Goal: Task Accomplishment & Management: Complete application form

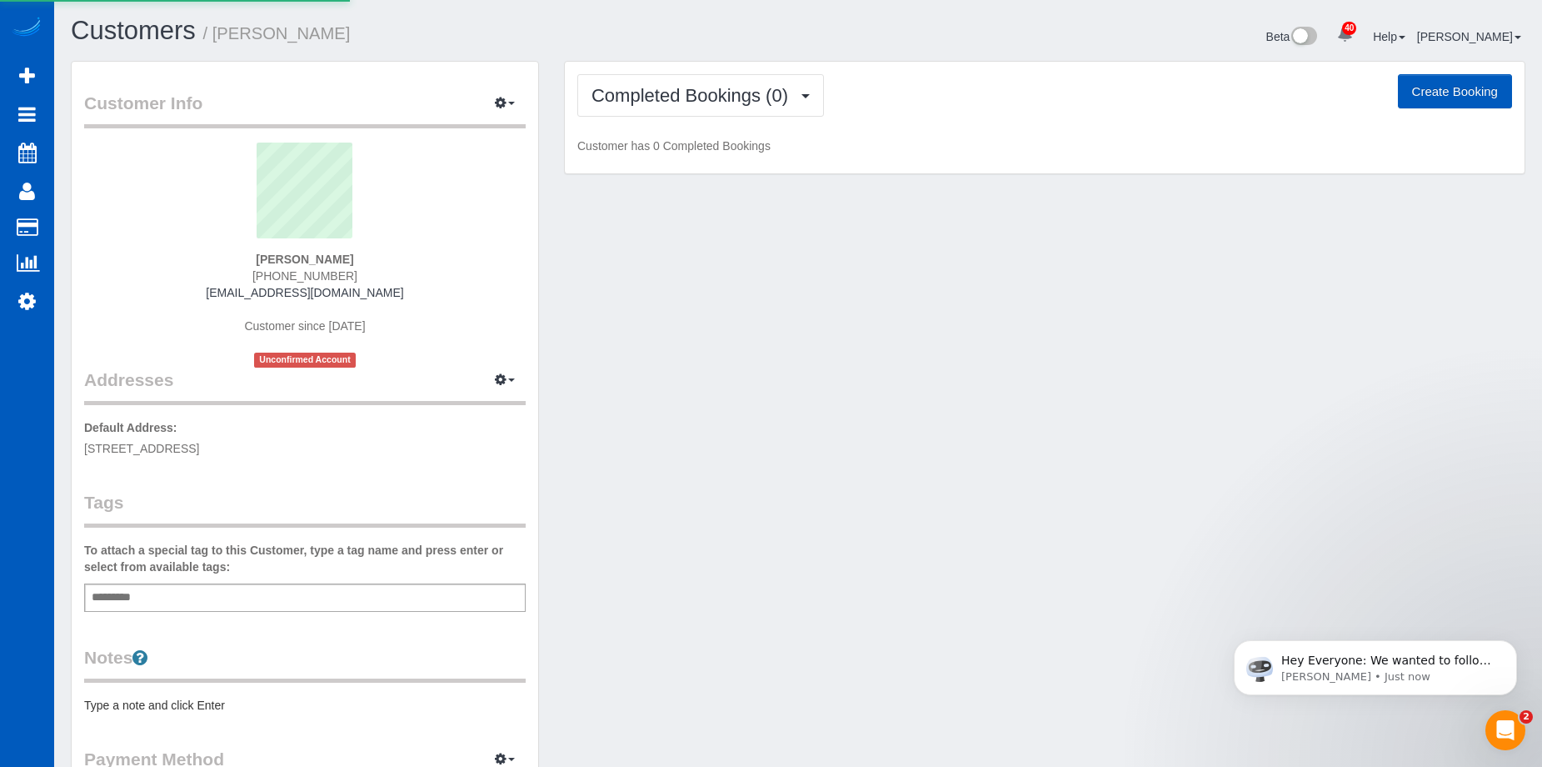
select select "WA"
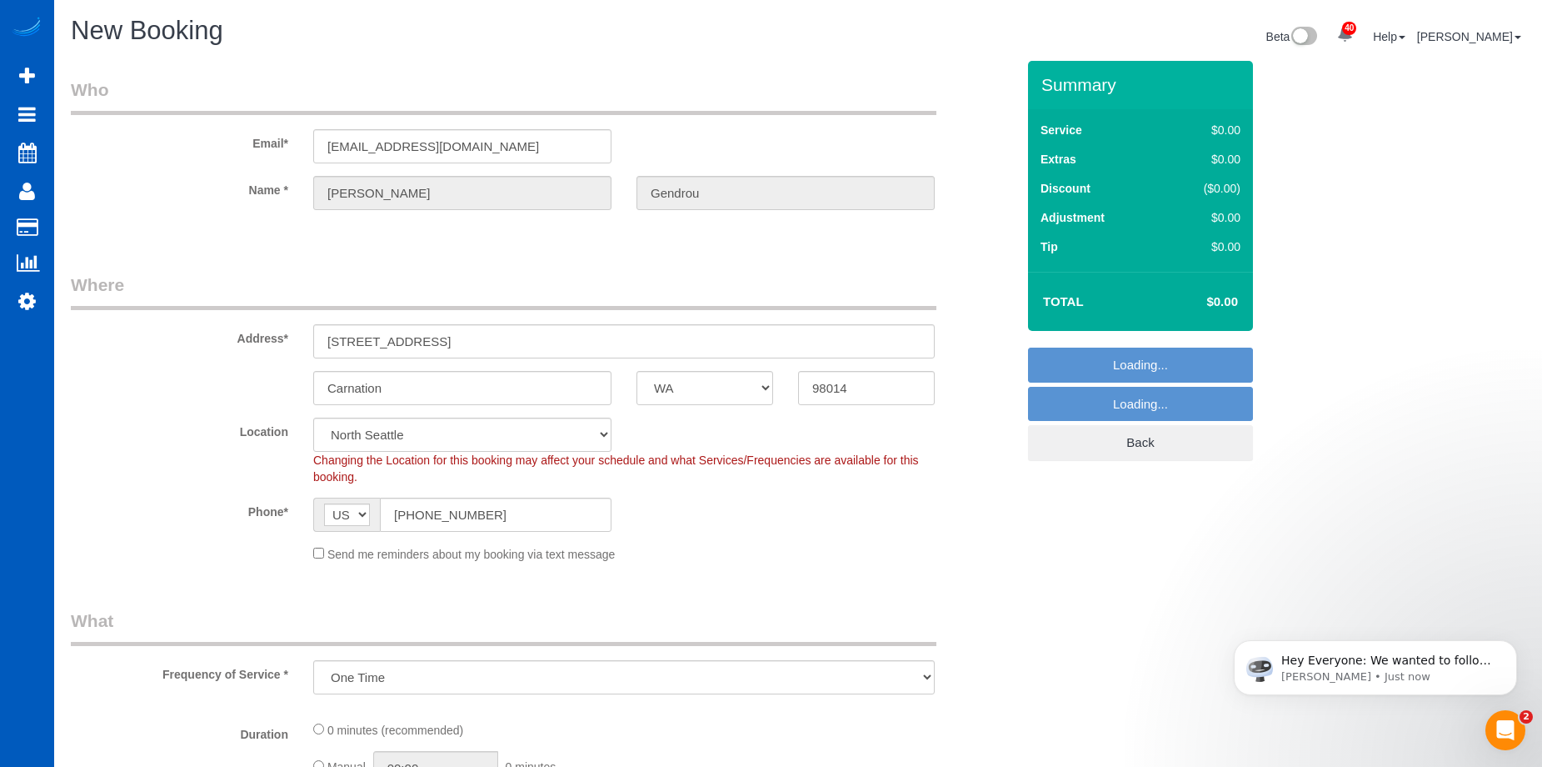
select select "object:10852"
select select "199"
select select "6"
select select "object:10941"
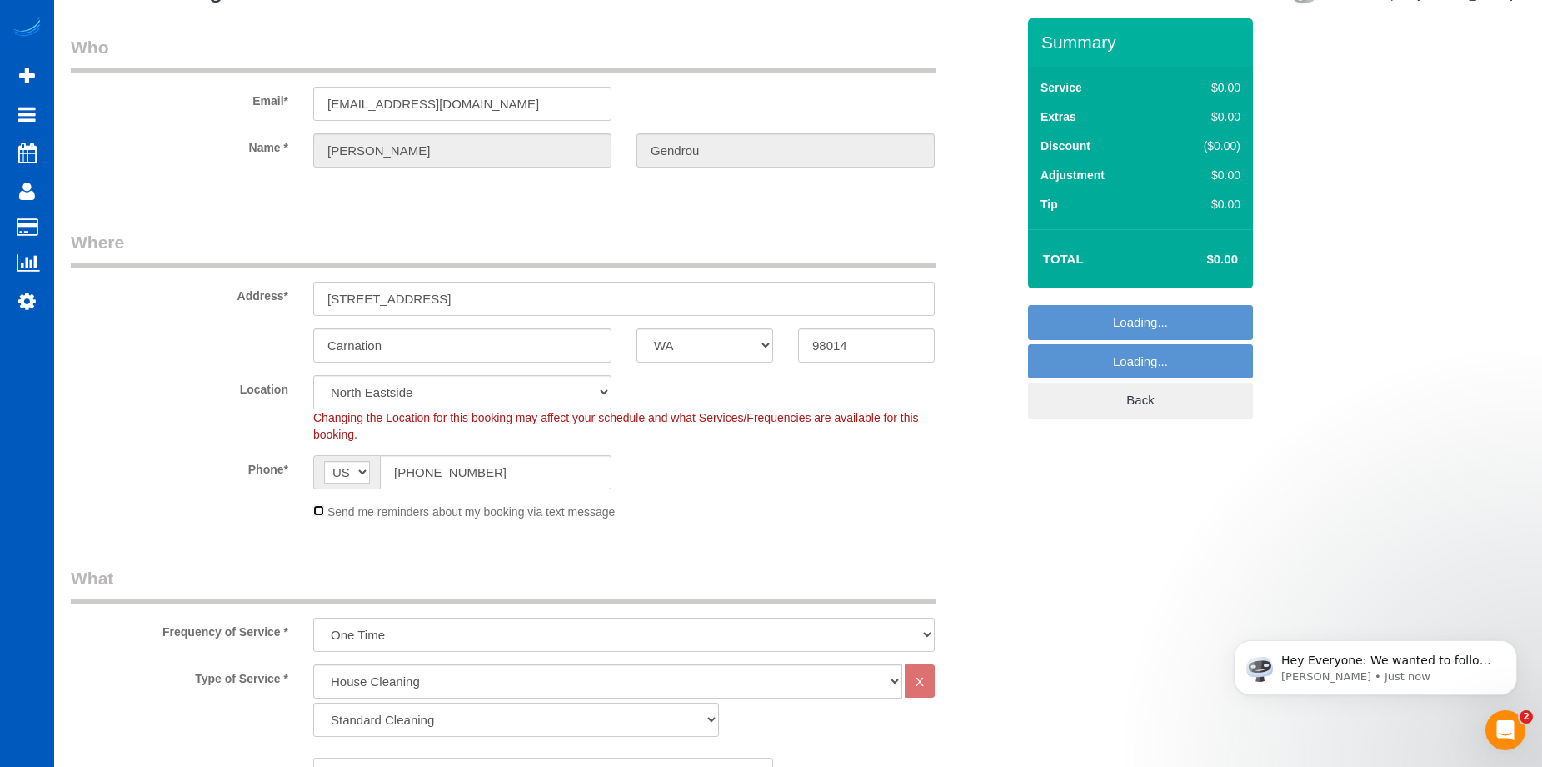
scroll to position [83, 0]
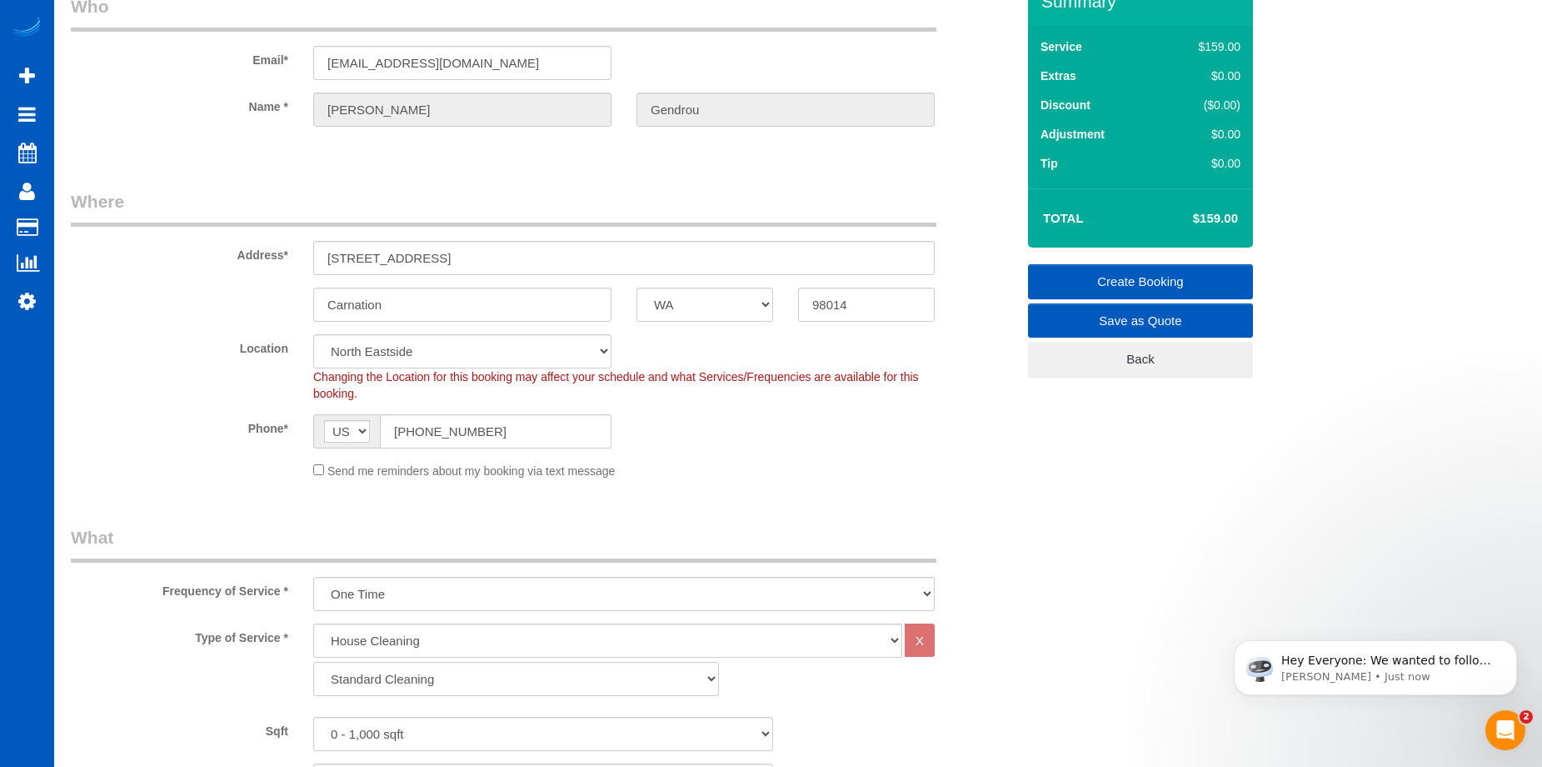
click at [467, 680] on select "Standard Cleaning Deep Cleaning Move In/ Out Cleaning" at bounding box center [516, 679] width 406 height 34
select select "368"
click at [313, 662] on select "Standard Cleaning Deep Cleaning Move In/ Out Cleaning" at bounding box center [516, 679] width 406 height 34
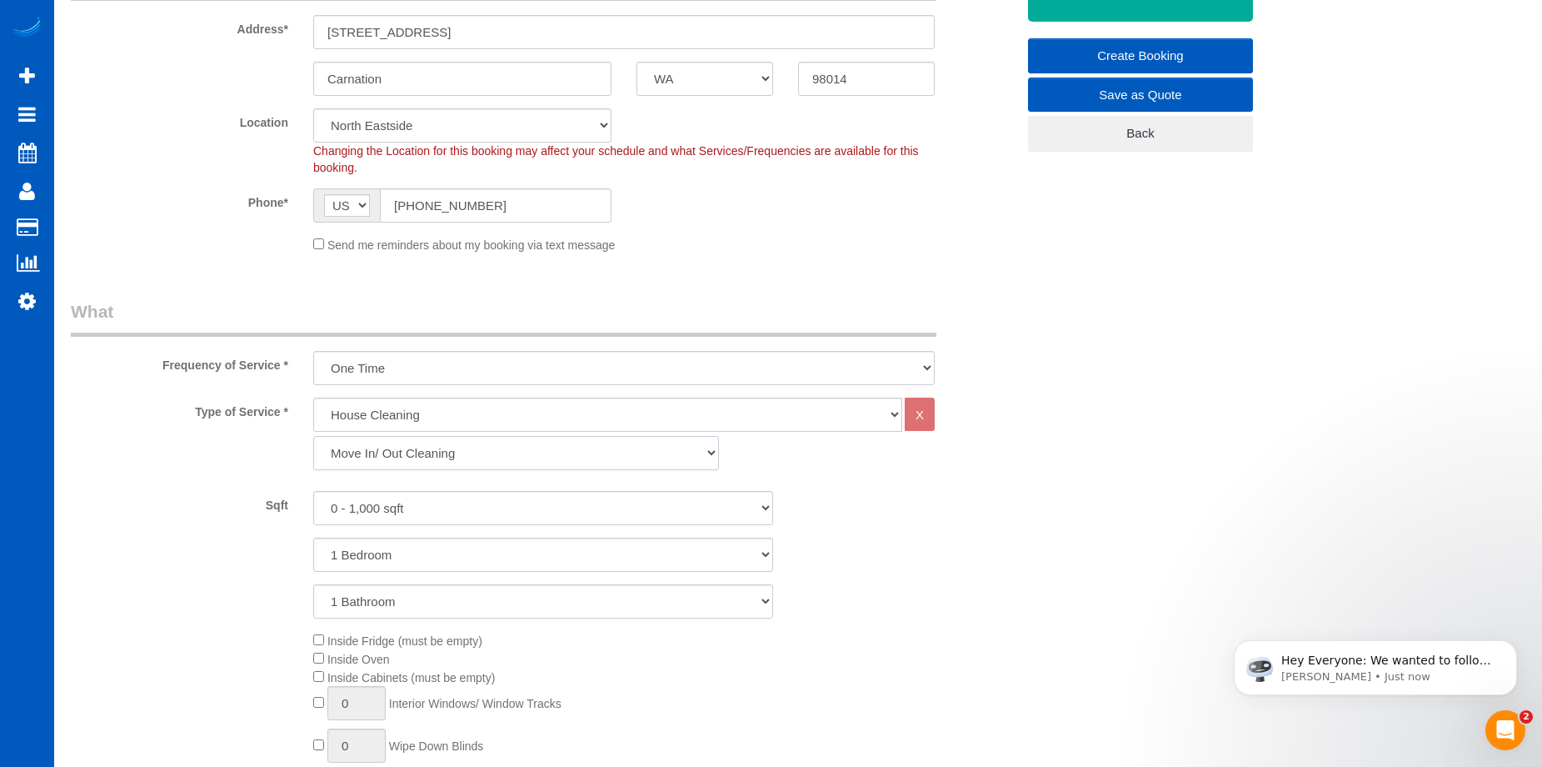
scroll to position [333, 0]
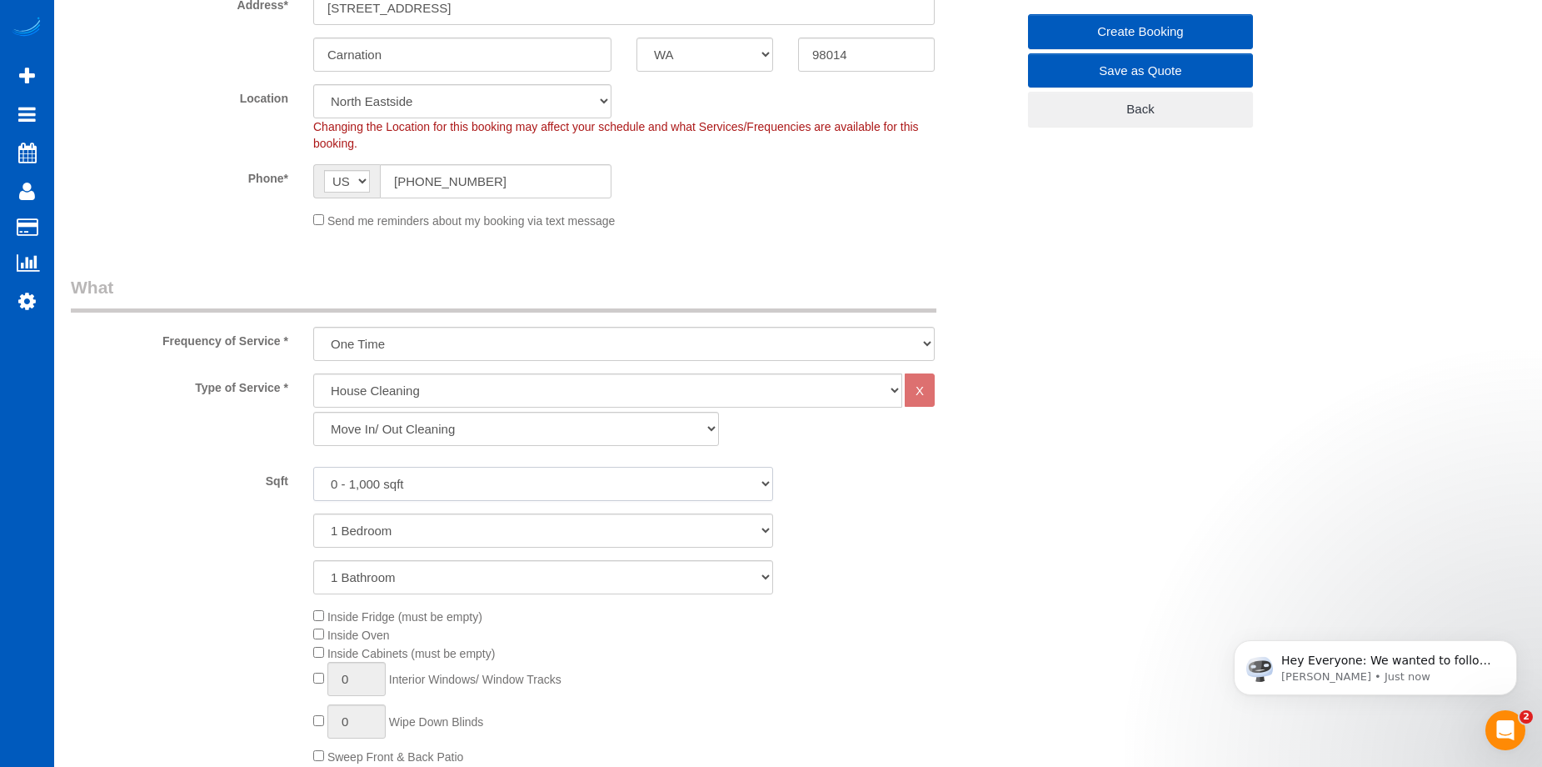
click at [447, 487] on select "0 - 1,000 sqft 1,001 - 1,500 sqft 1,501 - 2,000 sqft 2,001 - 2,500 sqft 2,501 -…" at bounding box center [543, 484] width 460 height 34
select select "2001"
click at [313, 467] on select "0 - 1,000 sqft 1,001 - 1,500 sqft 1,501 - 2,000 sqft 2,001 - 2,500 sqft 2,501 -…" at bounding box center [543, 484] width 460 height 34
click at [485, 532] on select "1 Bedroom 2 Bedrooms 3 Bedrooms 4 Bedrooms 5 Bedrooms 6 Bedrooms 7 Bedrooms" at bounding box center [543, 530] width 460 height 34
select select "3"
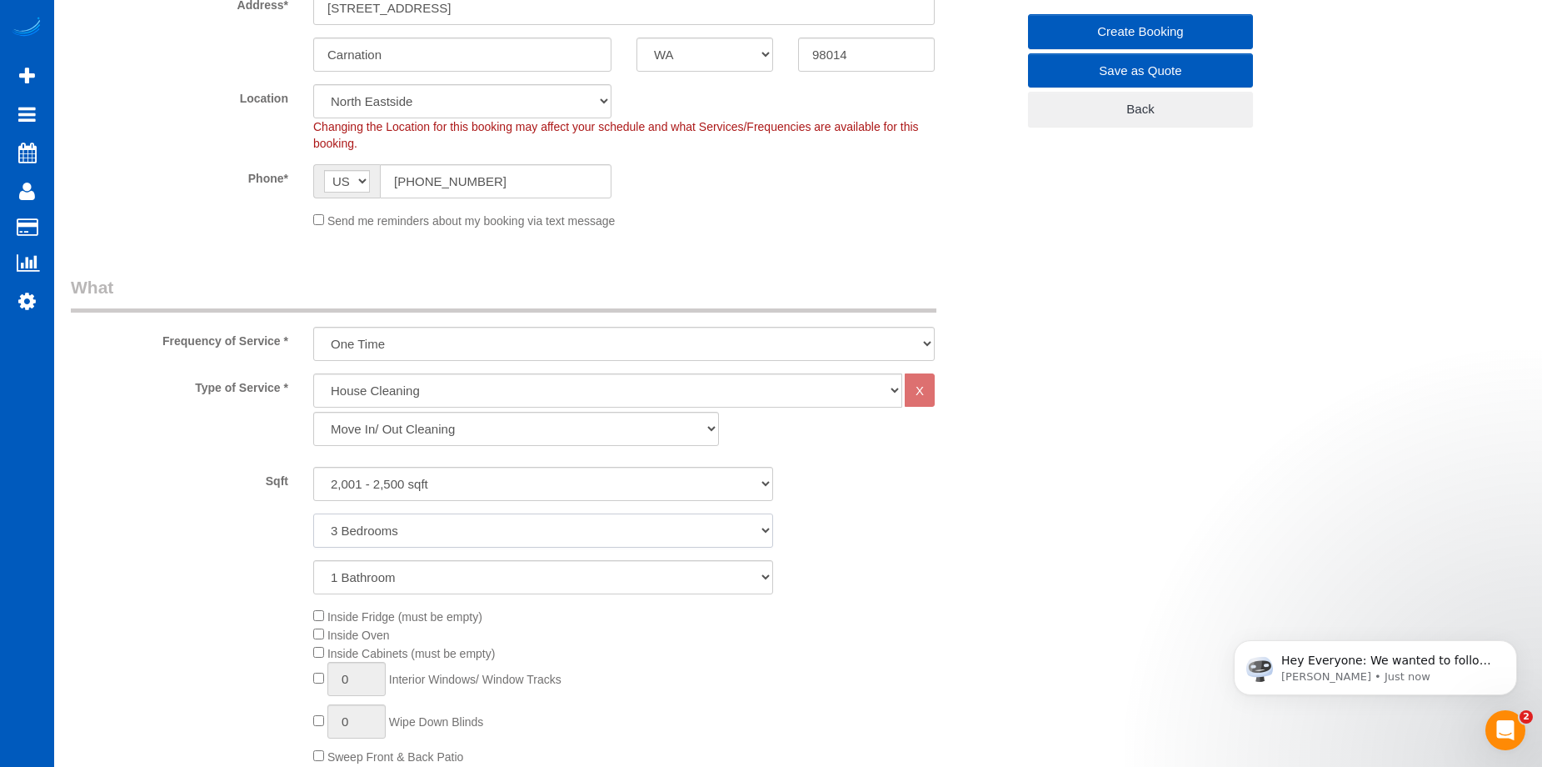
click at [313, 513] on select "1 Bedroom 2 Bedrooms 3 Bedrooms 4 Bedrooms 5 Bedrooms 6 Bedrooms 7 Bedrooms" at bounding box center [543, 530] width 460 height 34
click at [492, 577] on select "1 Bathroom 2 Bathrooms 3 Bathrooms 4 Bathrooms 5 Bathrooms 6 Bathrooms 7 Bathro…" at bounding box center [543, 577] width 460 height 34
select select "3"
click at [313, 560] on select "1 Bathroom 2 Bathrooms 3 Bathrooms 4 Bathrooms 5 Bathrooms 6 Bathrooms 7 Bathro…" at bounding box center [543, 577] width 460 height 34
click at [317, 657] on span "Inside Cabinets (must be empty)" at bounding box center [404, 653] width 182 height 13
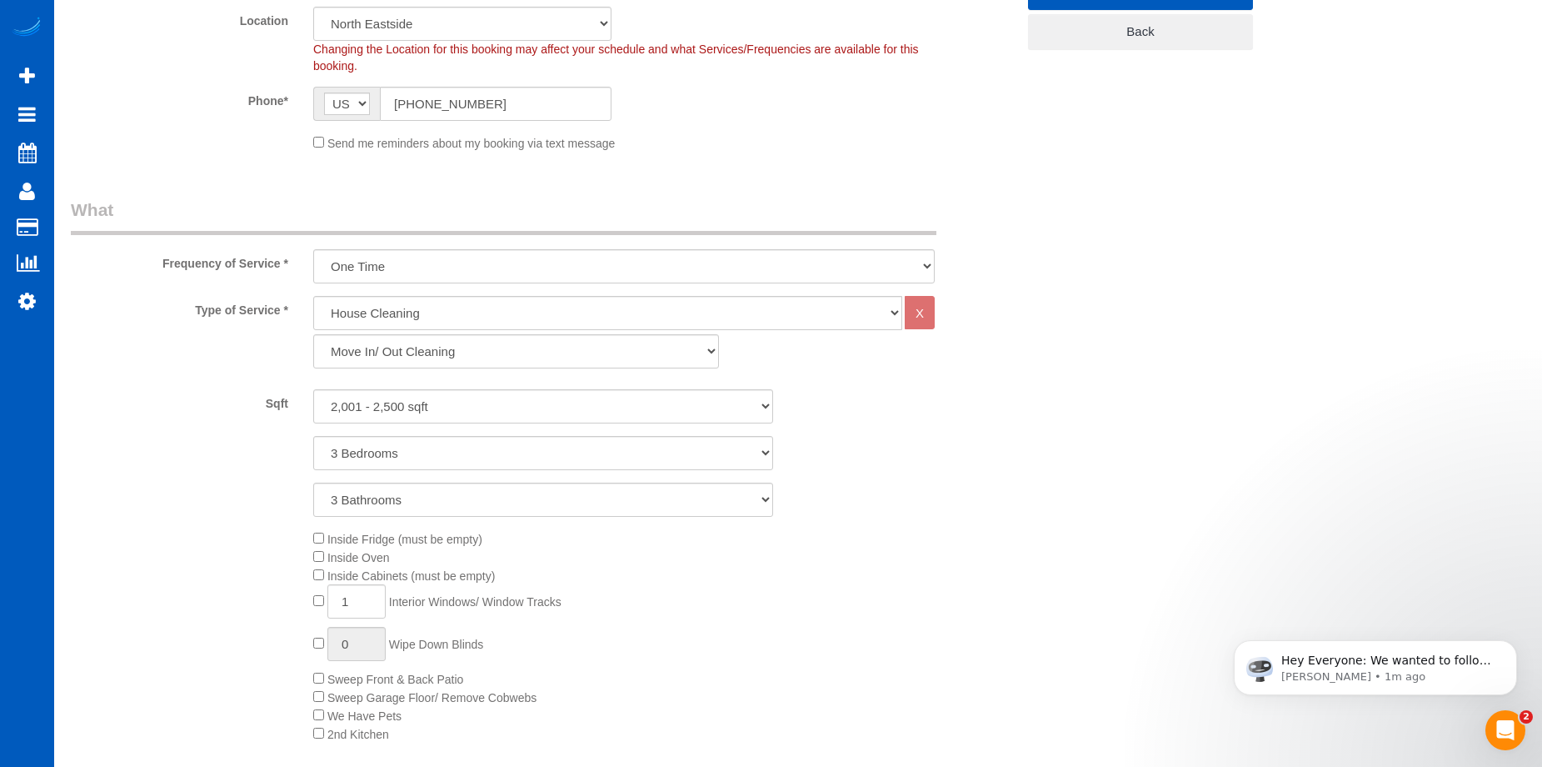
scroll to position [500, 0]
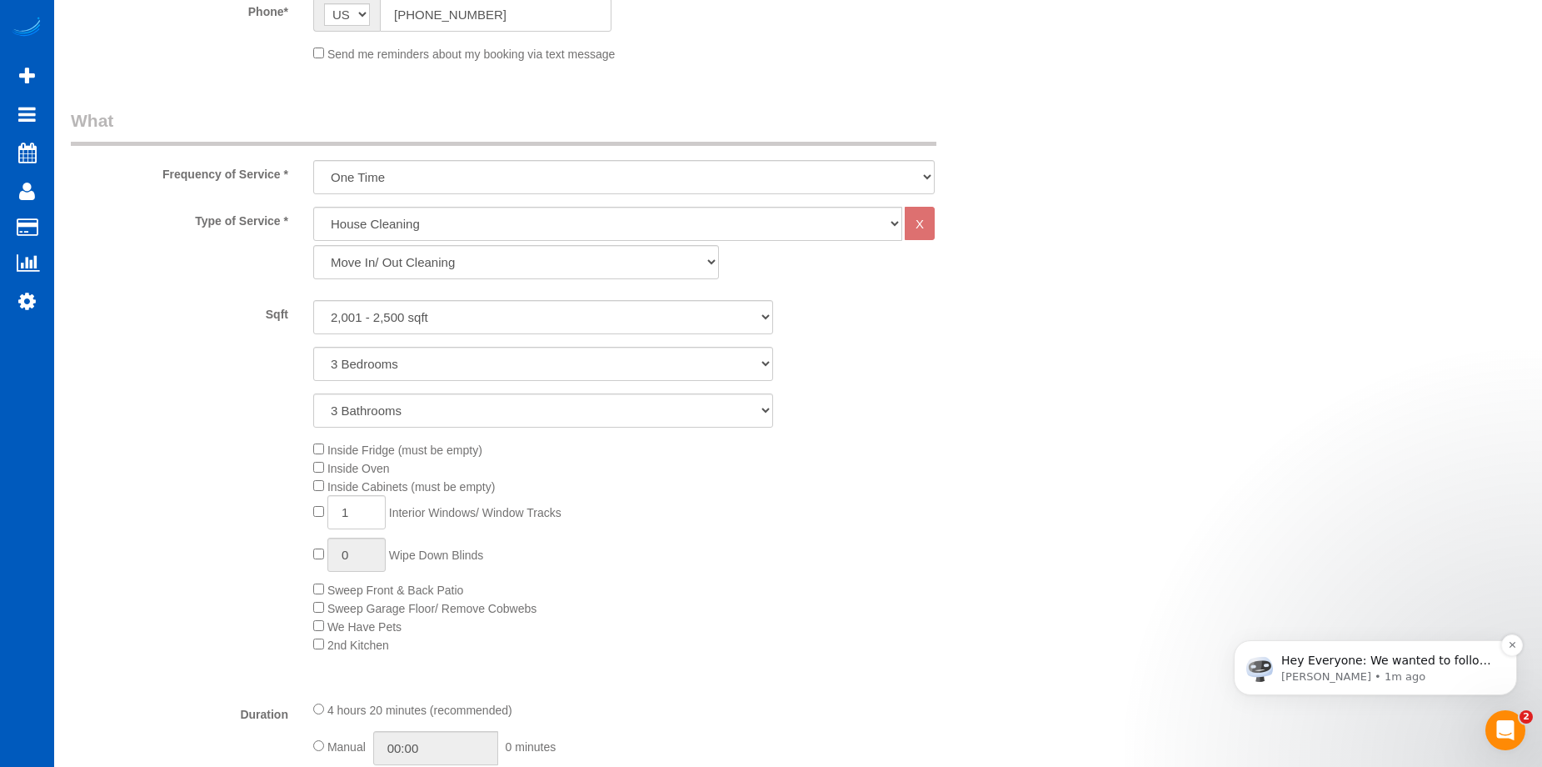
click at [1458, 660] on span "Hey Everyone: We wanted to follow up and let you know we have been closely moni…" at bounding box center [1388, 742] width 212 height 179
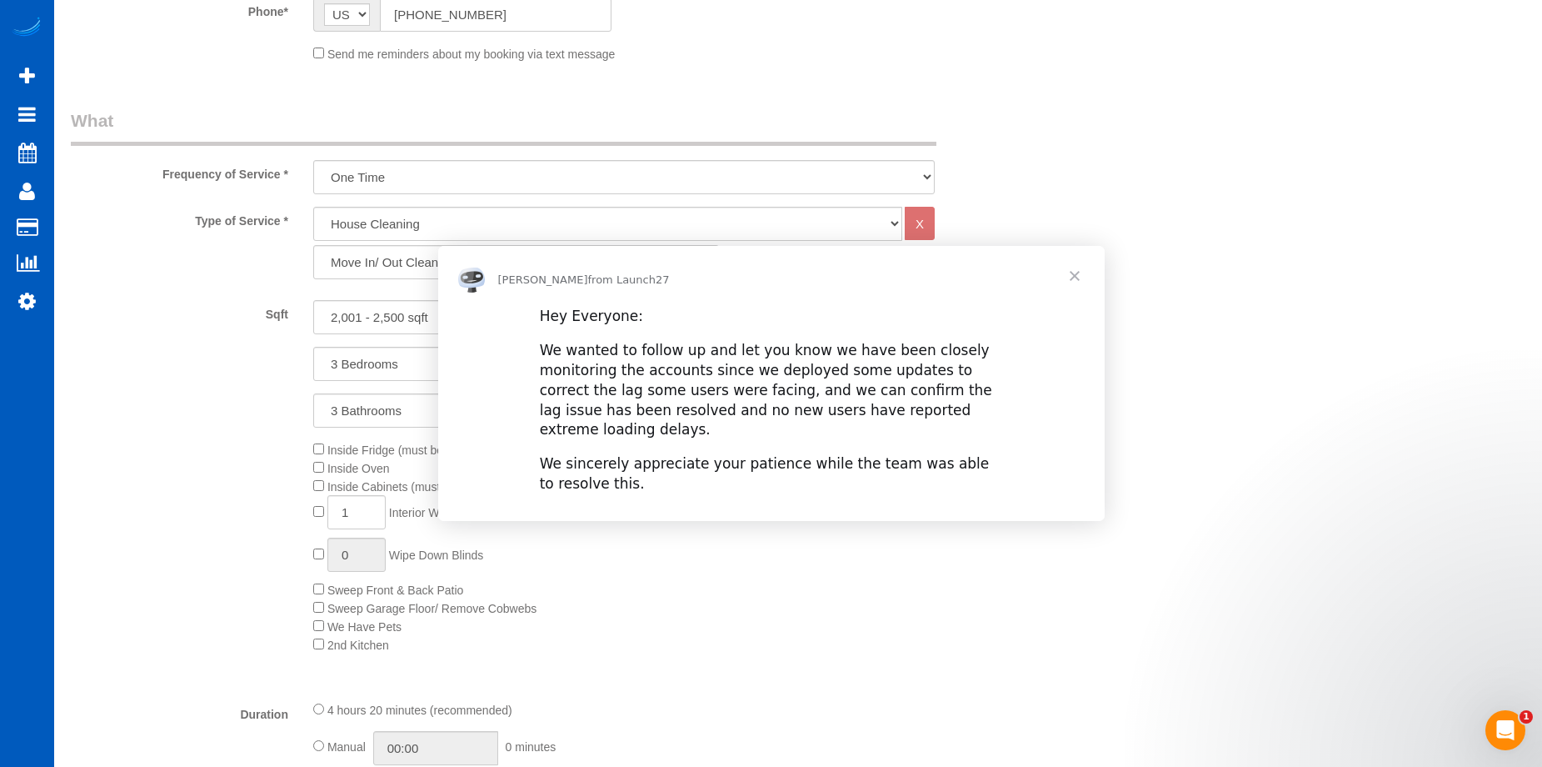
scroll to position [0, 0]
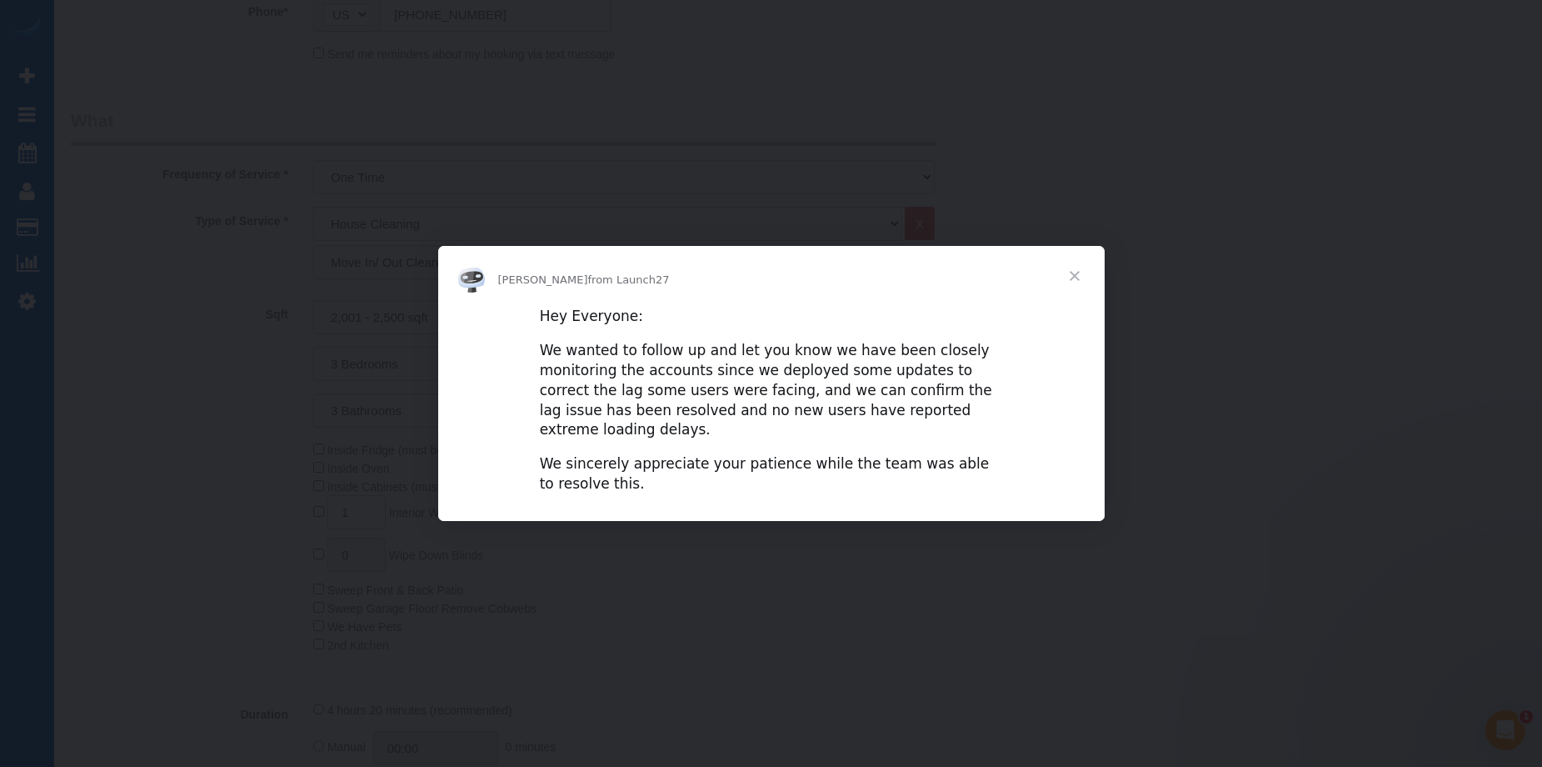
click at [1078, 287] on span "Close" at bounding box center [1075, 276] width 60 height 60
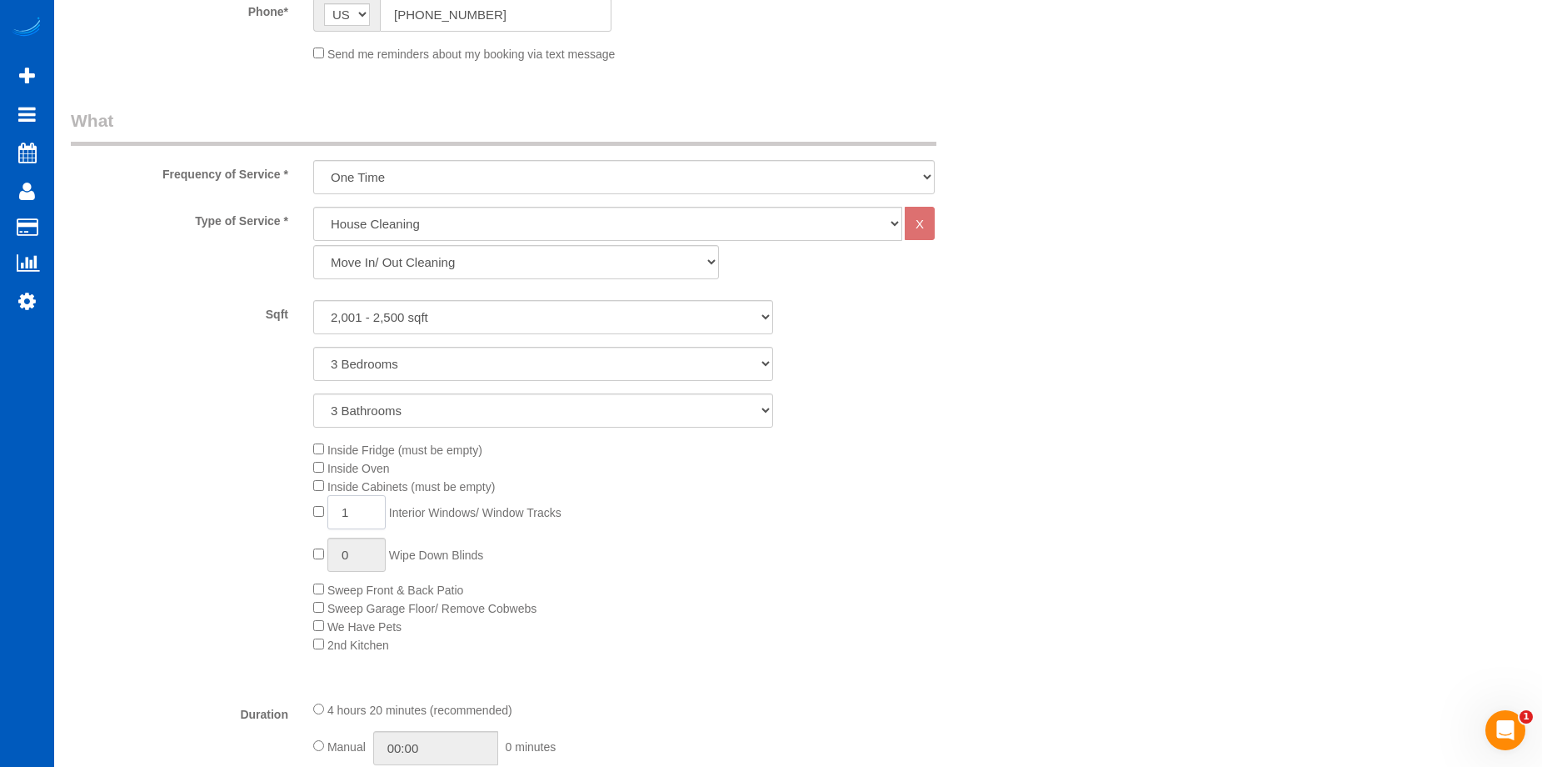
click at [364, 510] on input "1" at bounding box center [356, 512] width 58 height 34
type input "15"
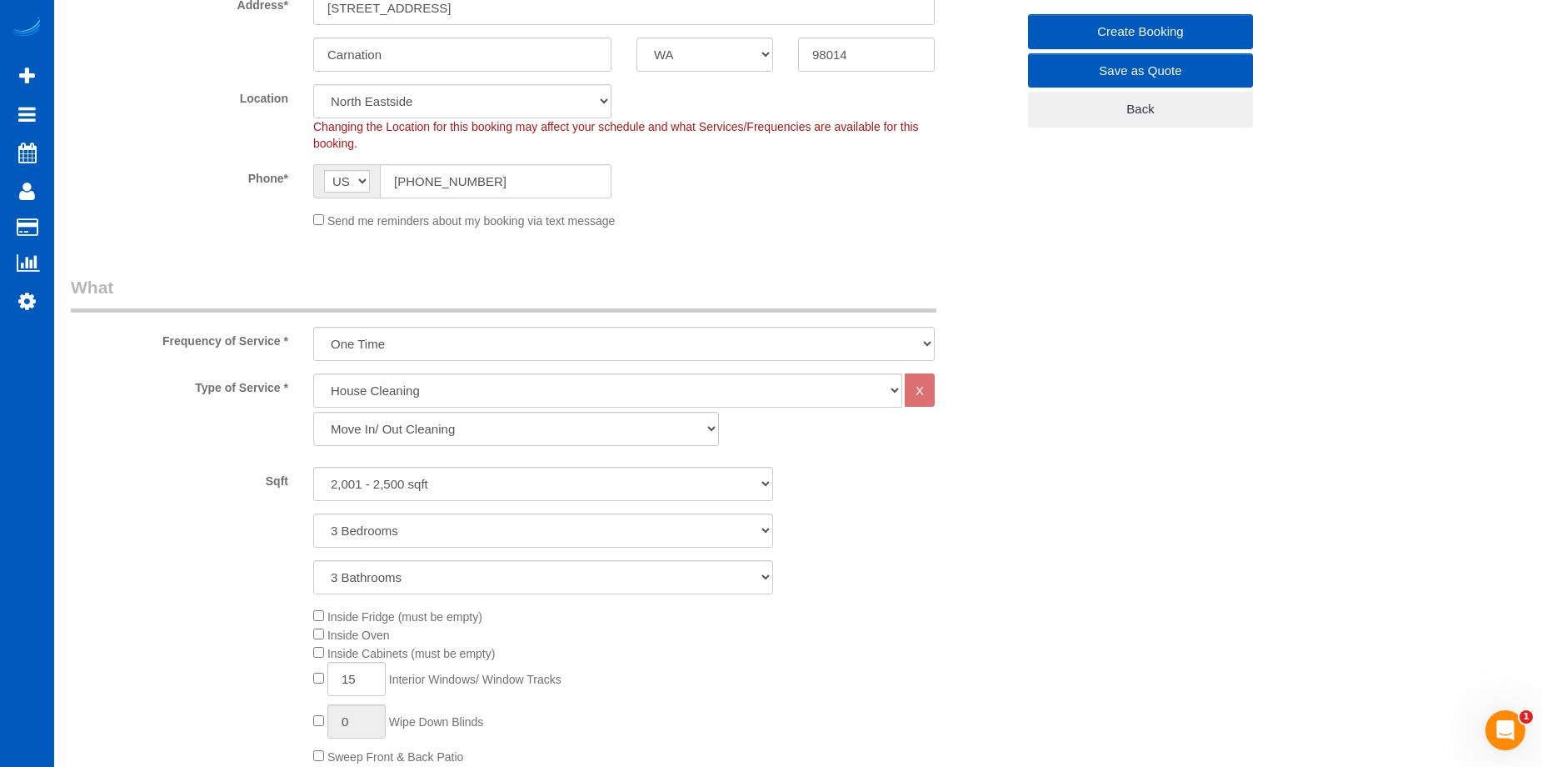
scroll to position [750, 0]
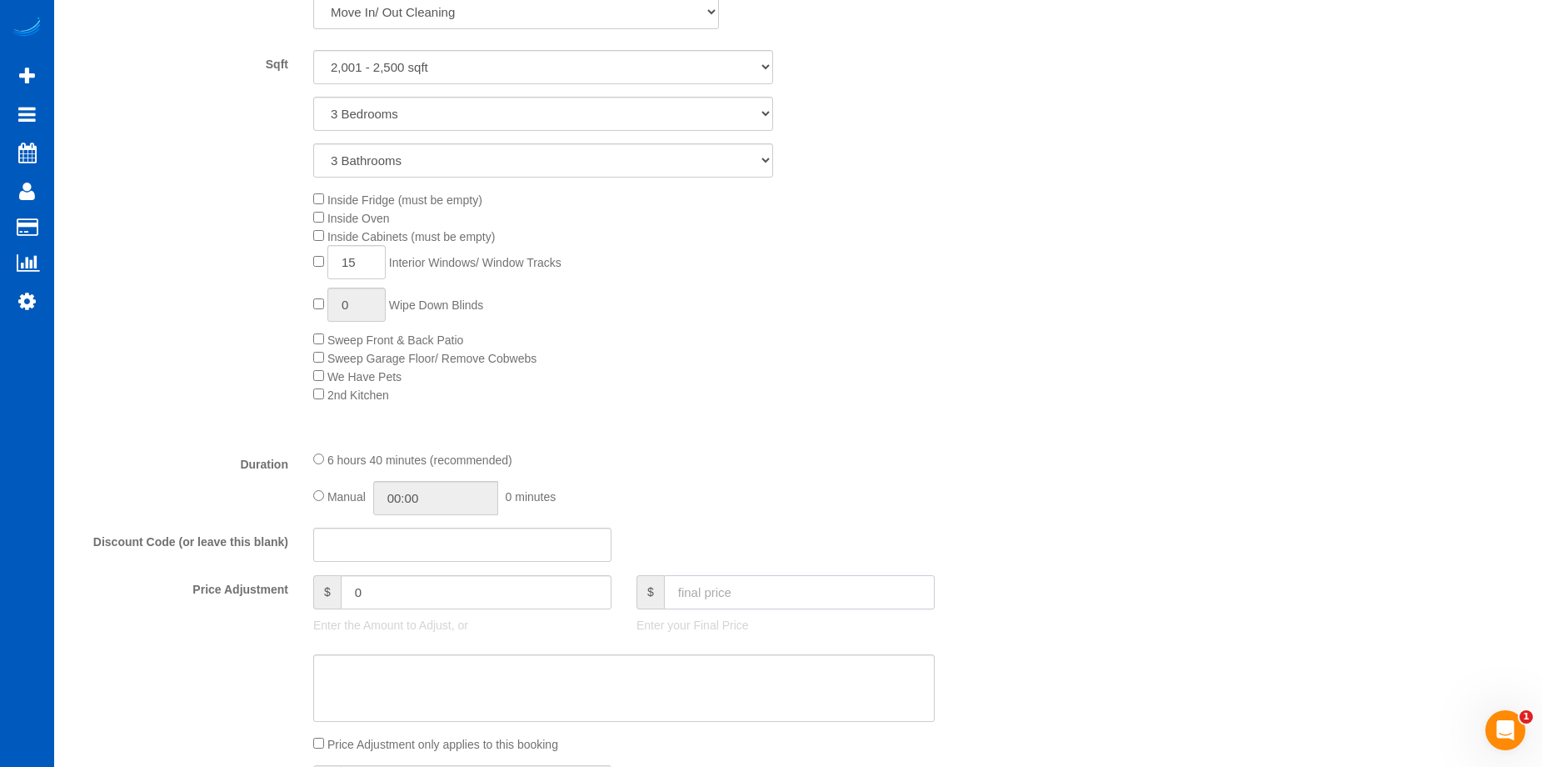
click at [731, 579] on input "text" at bounding box center [799, 592] width 271 height 34
type input "574"
click at [710, 647] on sui-booking-price-adjustment "Price Adjustment $ 0 Enter the Amount to Adjust, or $ 574 Enter your Final Pric…" at bounding box center [543, 664] width 945 height 178
click at [708, 671] on textarea at bounding box center [624, 688] width 622 height 68
type input "-25"
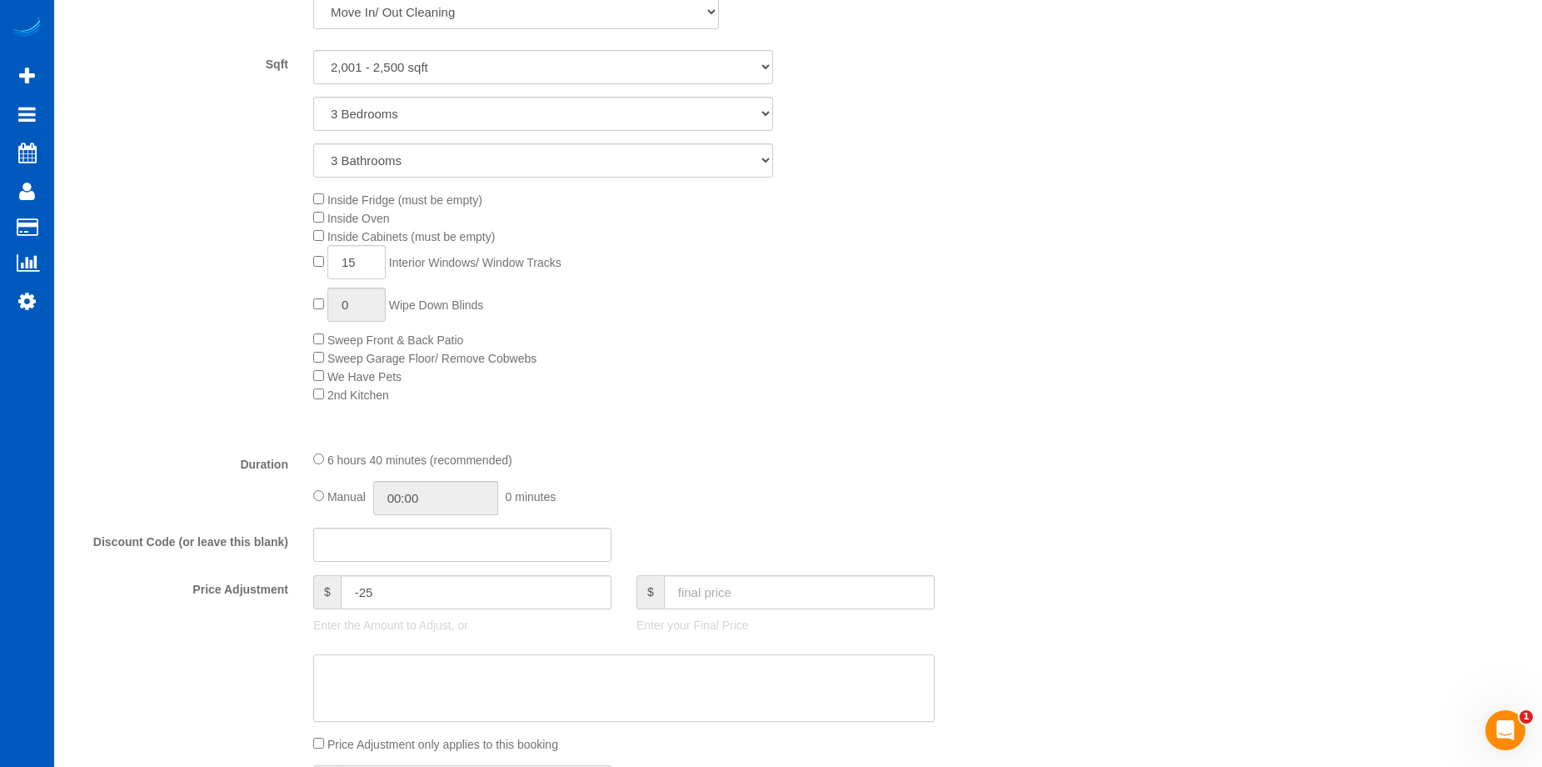
click at [454, 672] on textarea at bounding box center [624, 688] width 622 height 68
paste textarea "20 USD for patio, it\'s small"
click at [432, 667] on textarea at bounding box center [624, 688] width 622 height 68
type textarea "20 USD for patio, it's small"
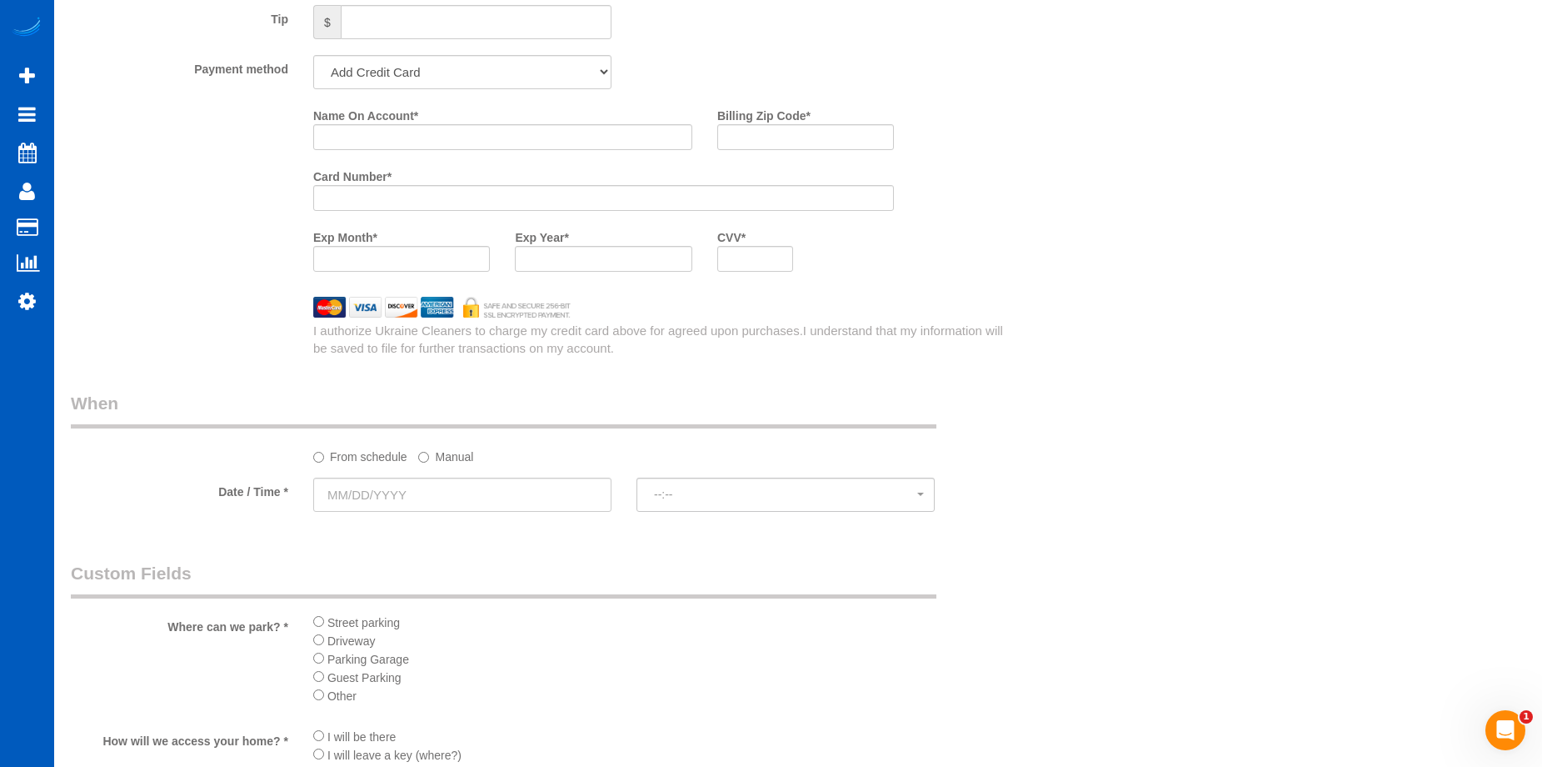
scroll to position [1583, 0]
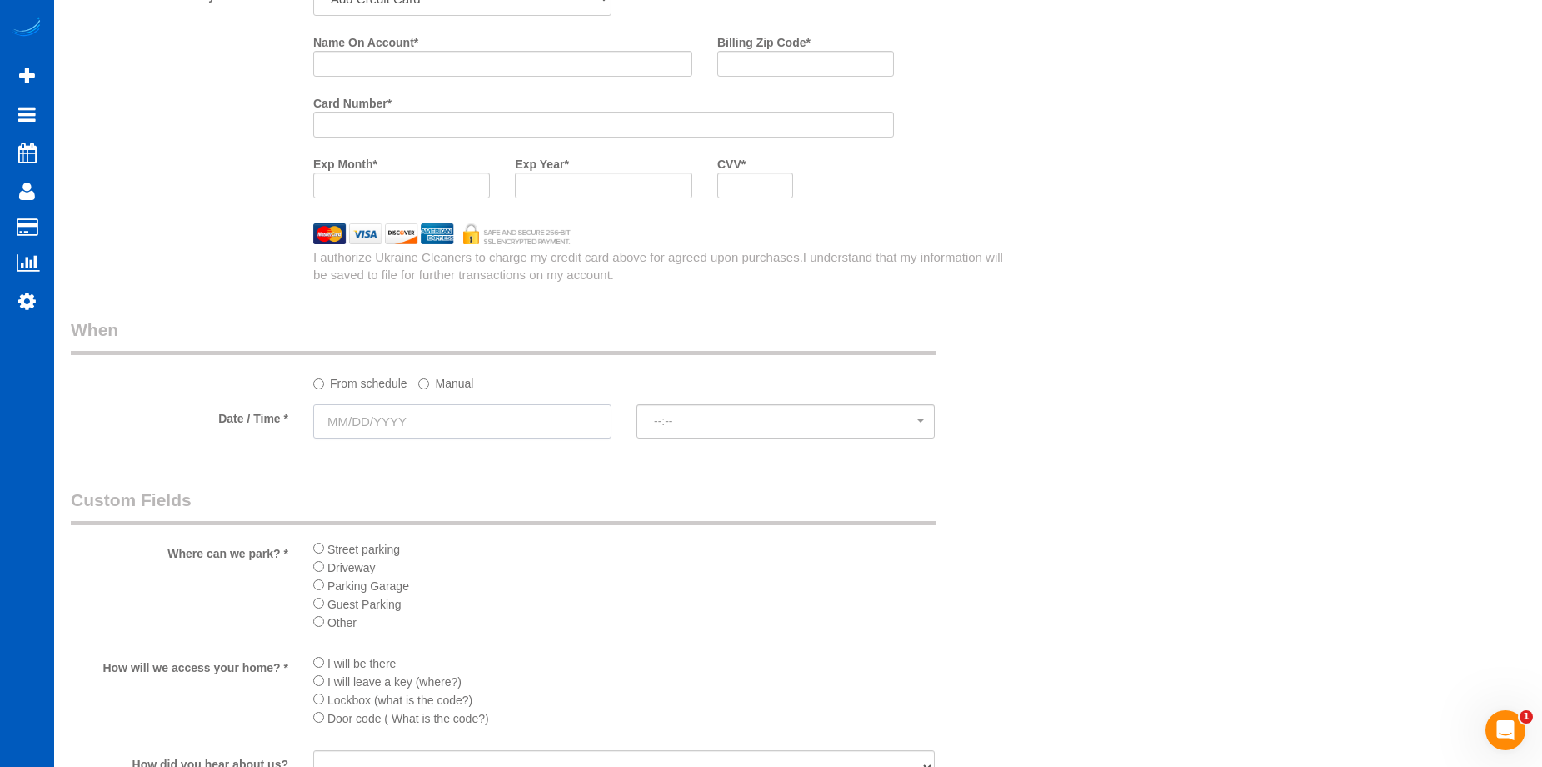
click at [561, 411] on input "text" at bounding box center [462, 421] width 298 height 34
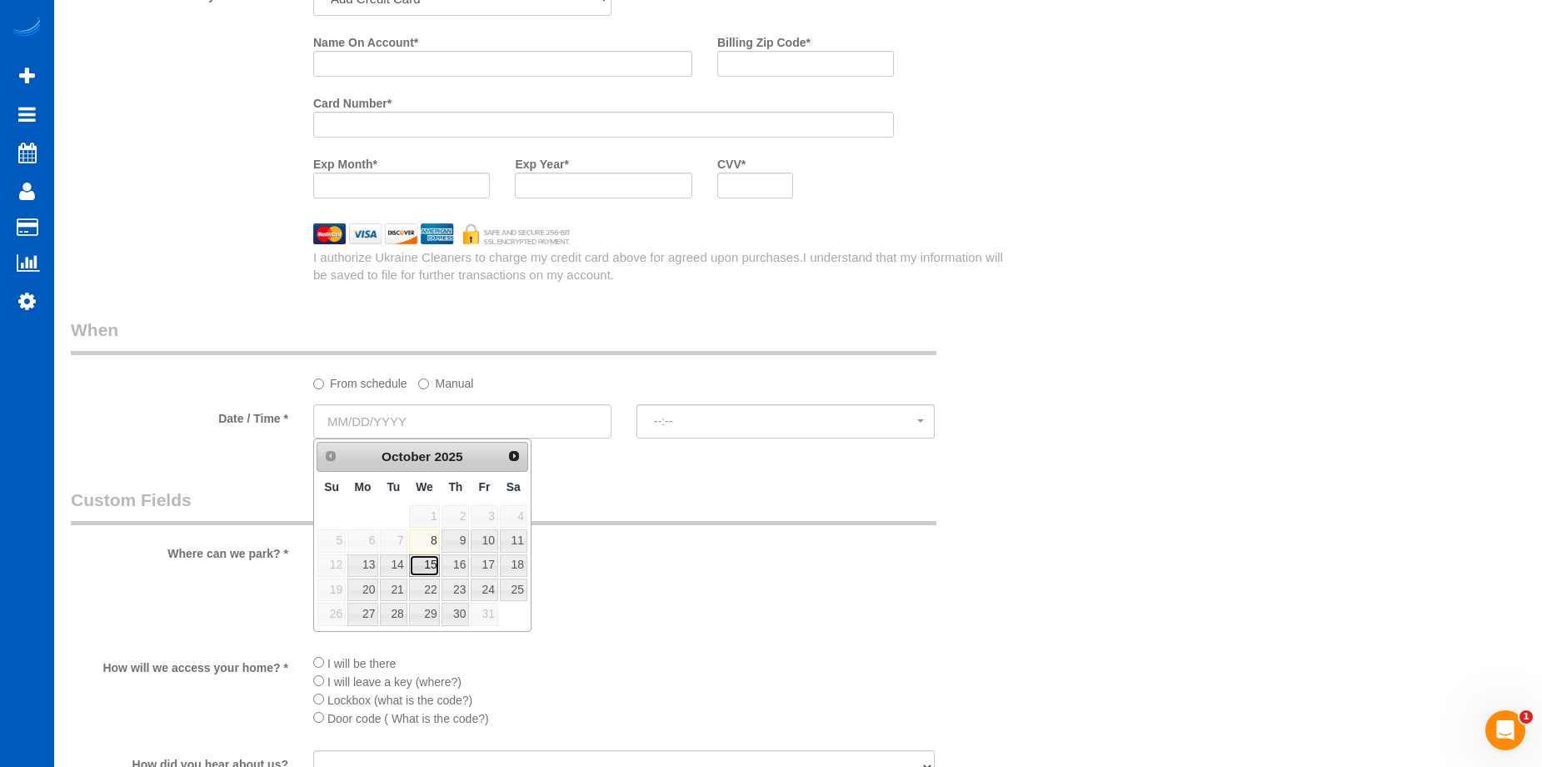
click at [429, 567] on link "15" at bounding box center [425, 565] width 32 height 22
type input "[DATE]"
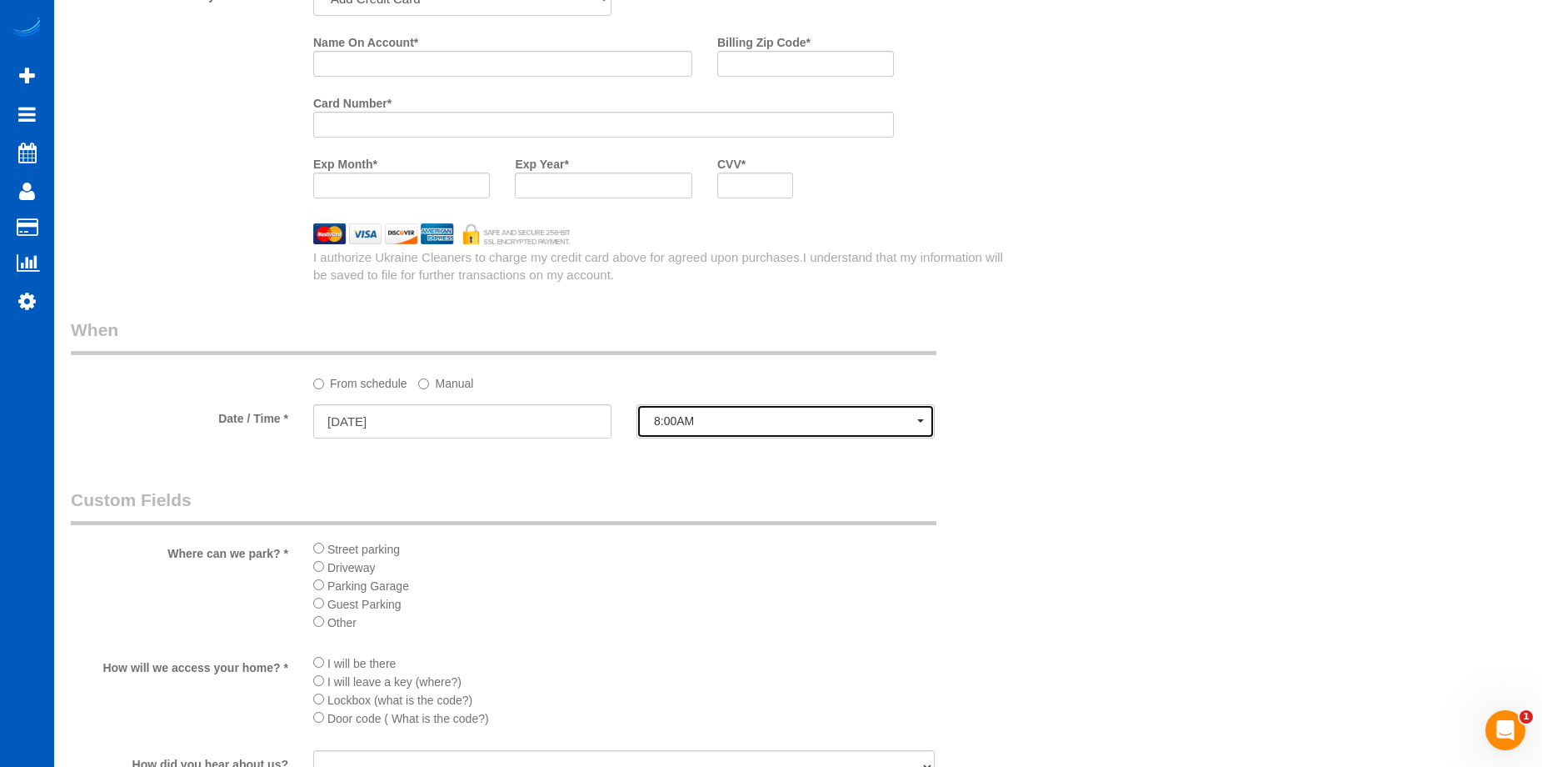
click at [697, 426] on span "8:00AM" at bounding box center [785, 420] width 263 height 13
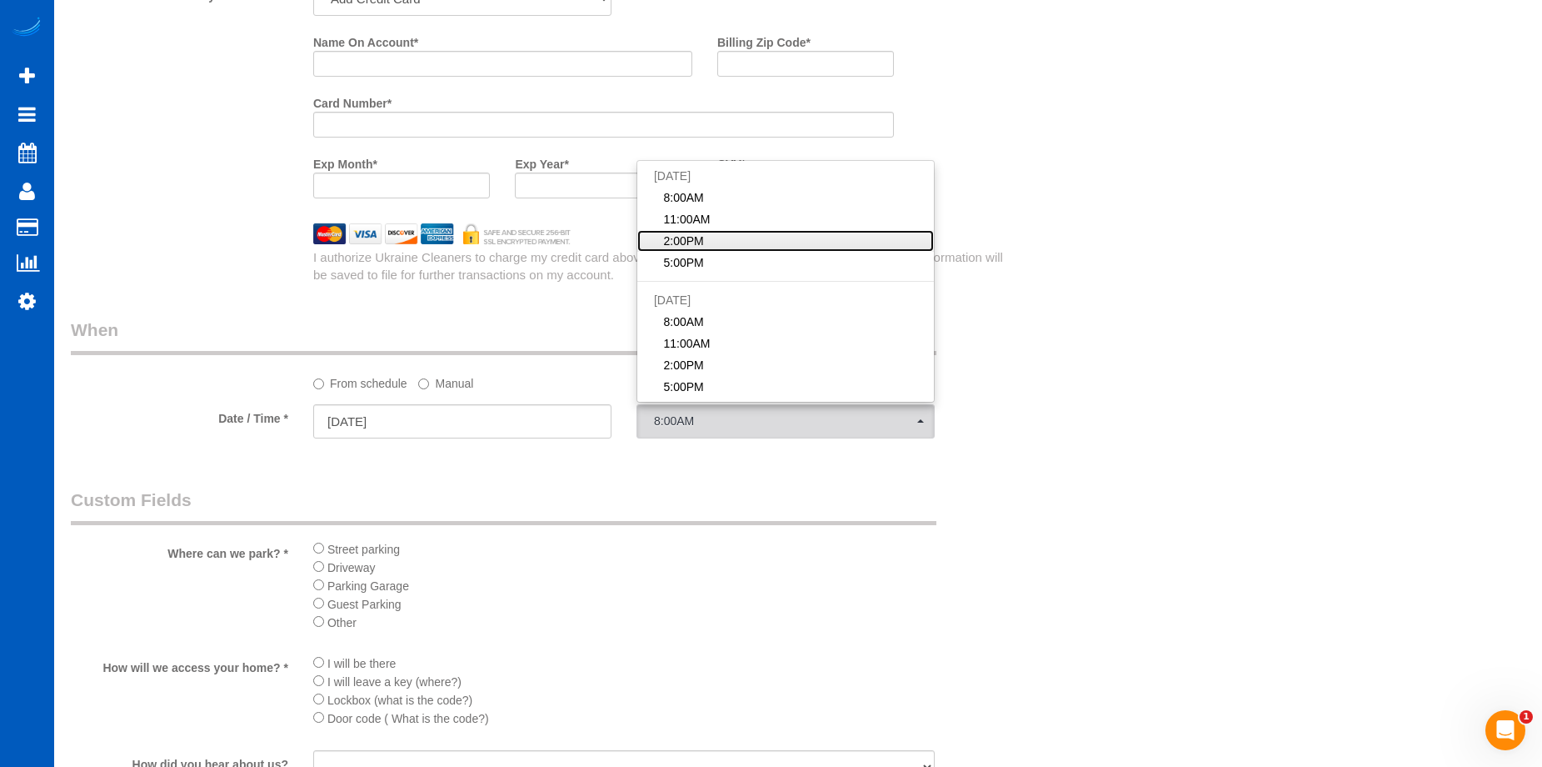
click at [700, 245] on span "2:00PM" at bounding box center [683, 240] width 40 height 17
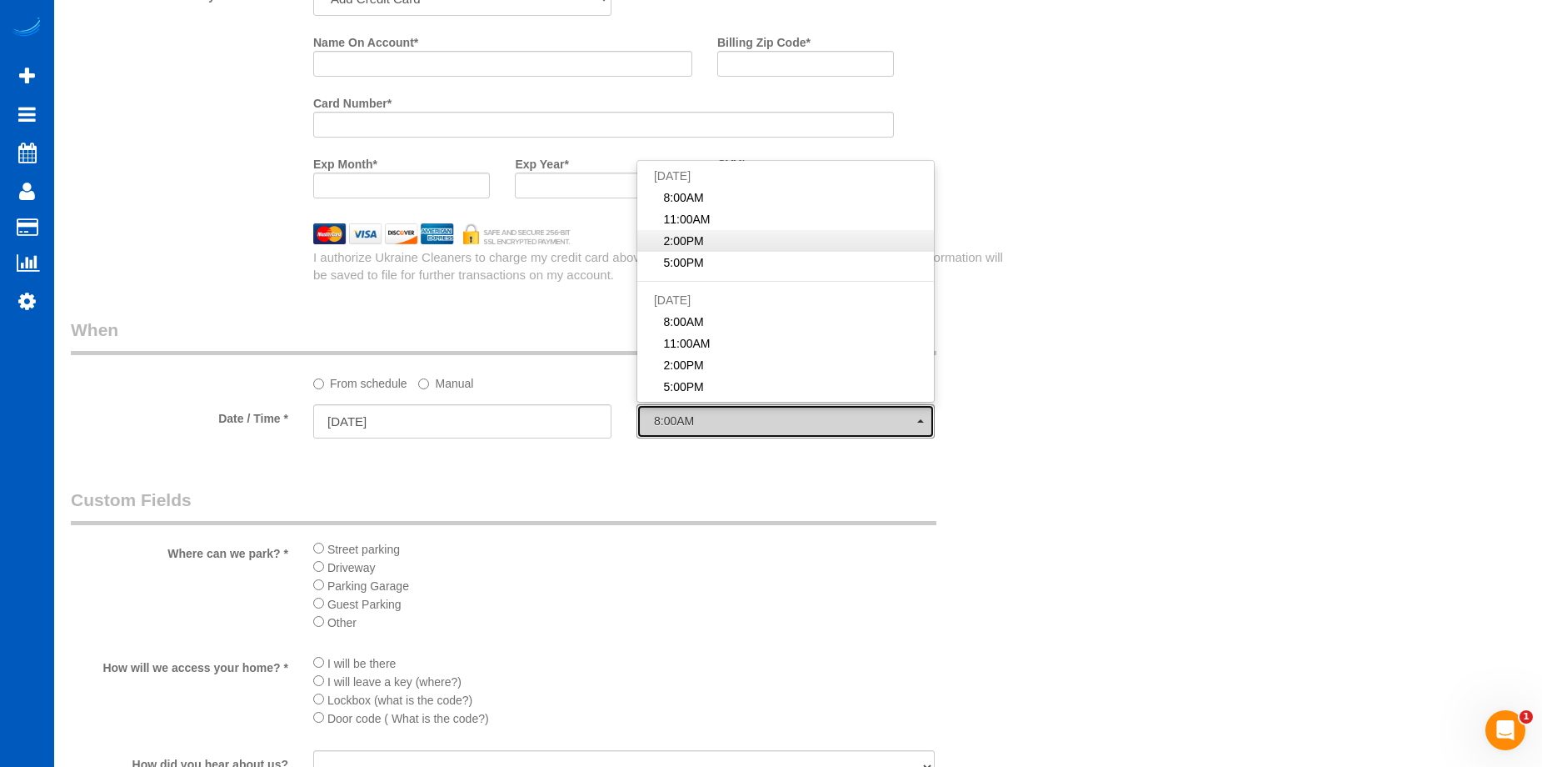
select select "spot46"
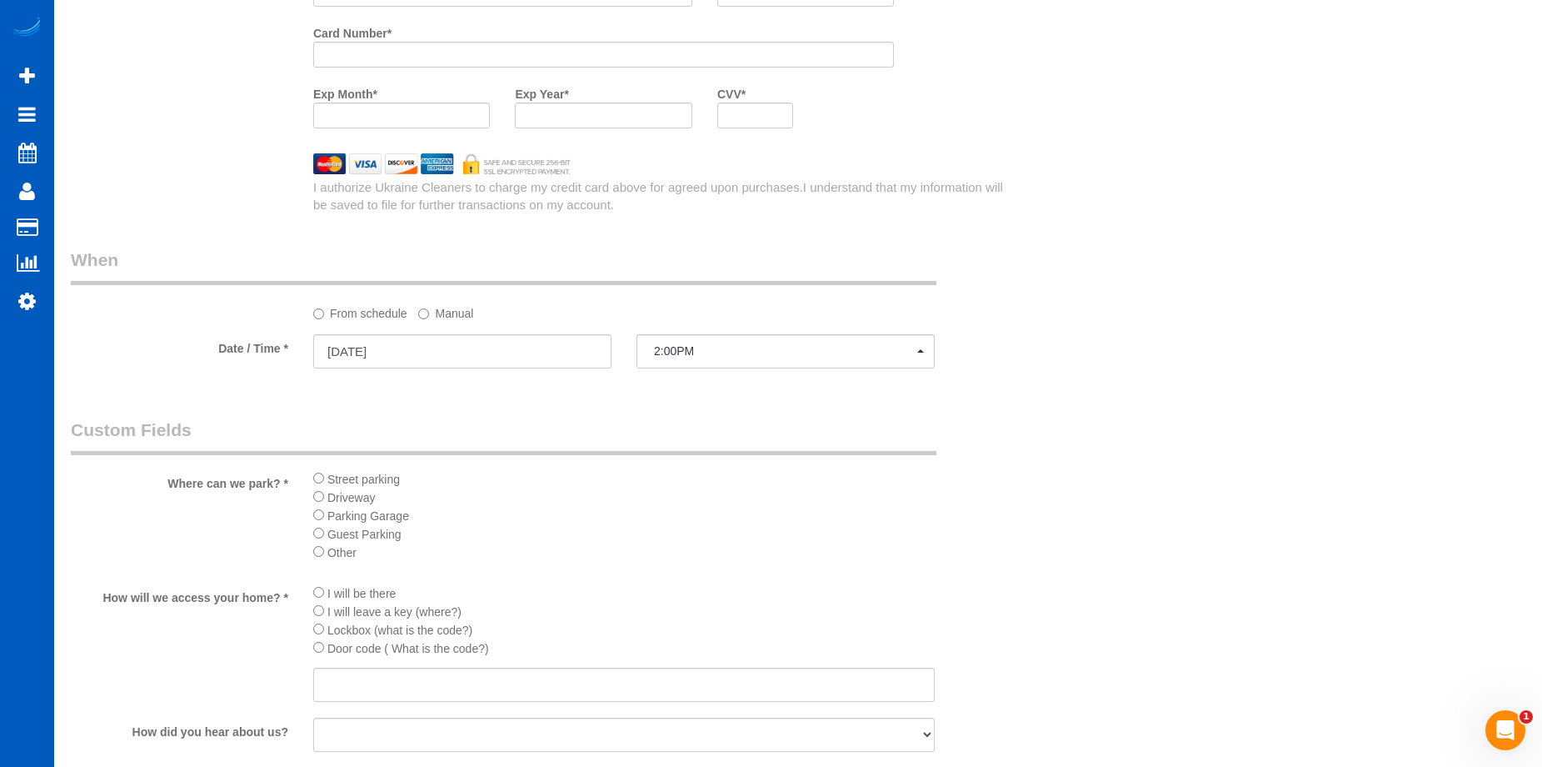
scroll to position [1750, 0]
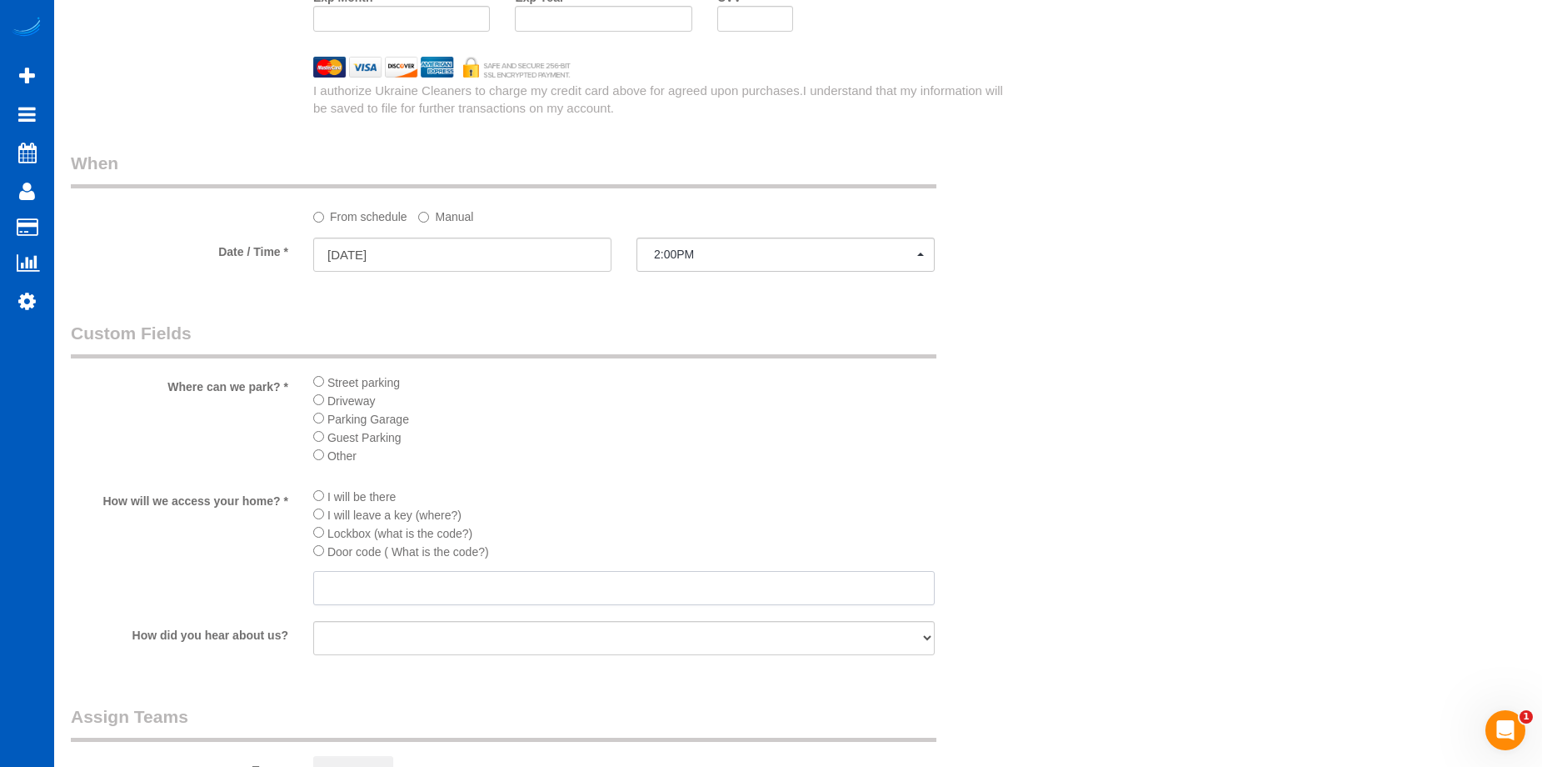
click at [397, 596] on input "text" at bounding box center [624, 588] width 622 height 34
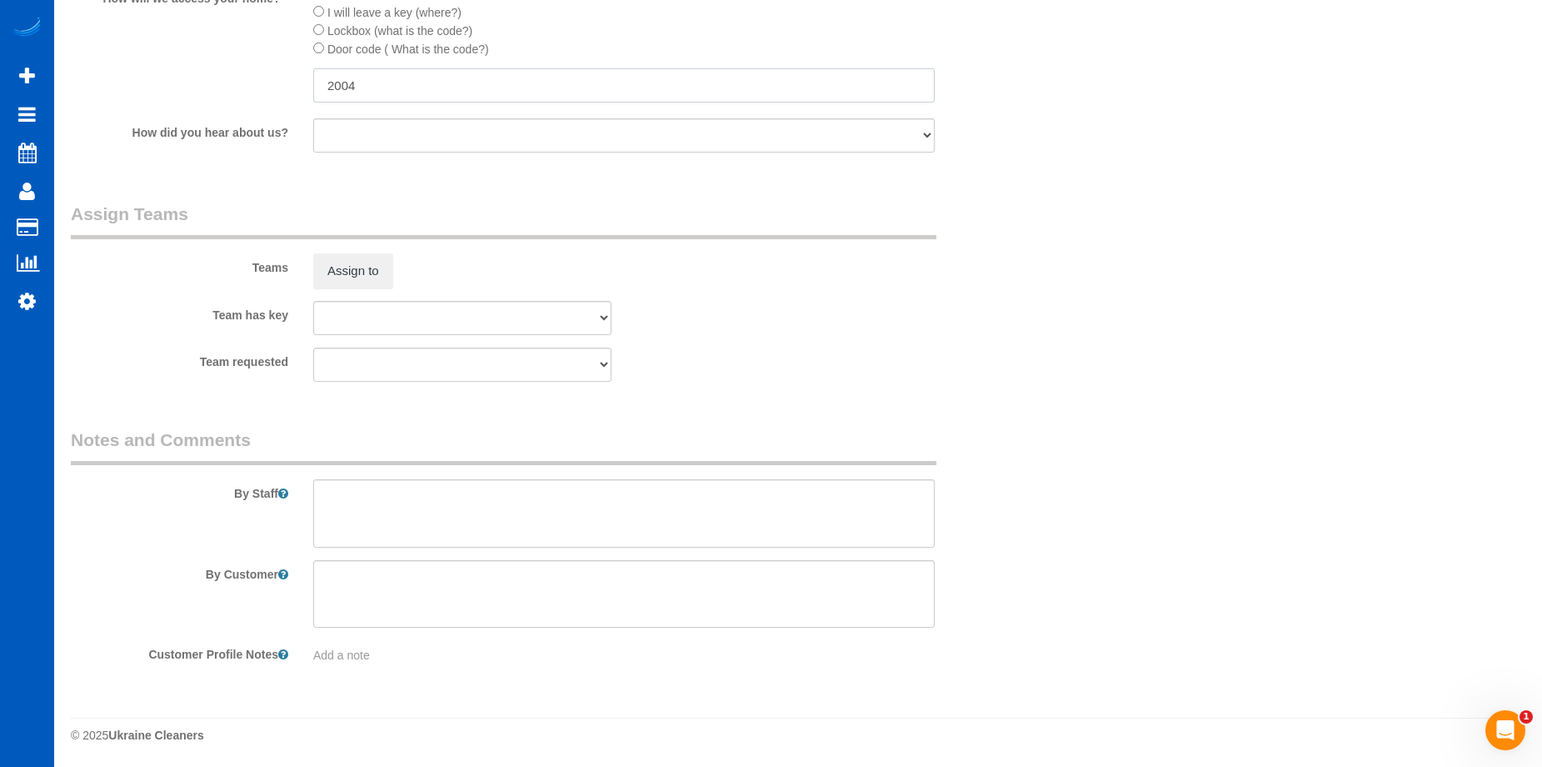
scroll to position [2253, 0]
type input "2004"
click at [417, 545] on textarea at bounding box center [624, 512] width 622 height 68
click at [637, 512] on textarea at bounding box center [624, 512] width 622 height 68
paste textarea "All baseboards, appliances inside out"
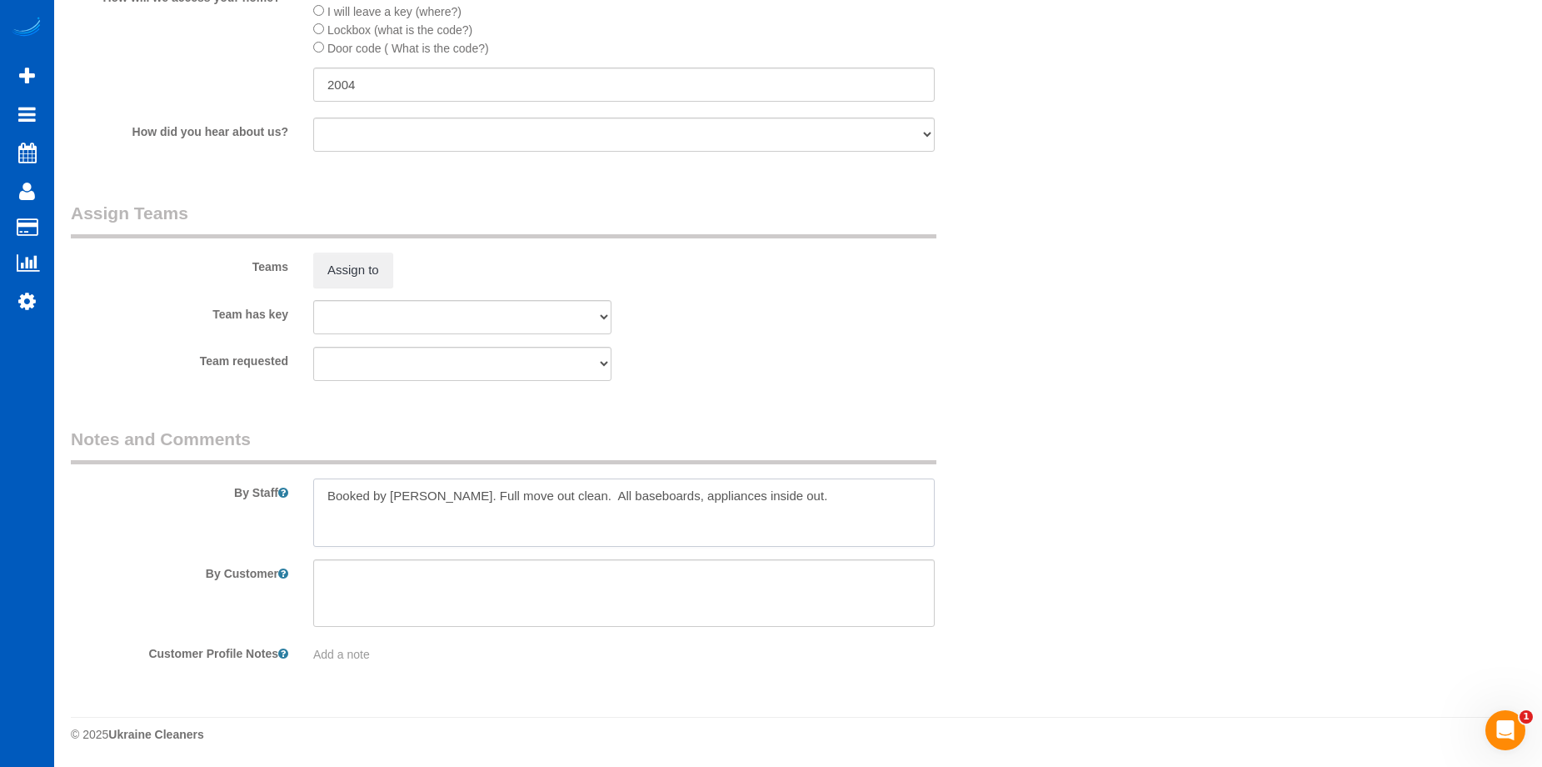
type textarea "Booked by [PERSON_NAME]. Full move out clean. All baseboards, appliances inside…"
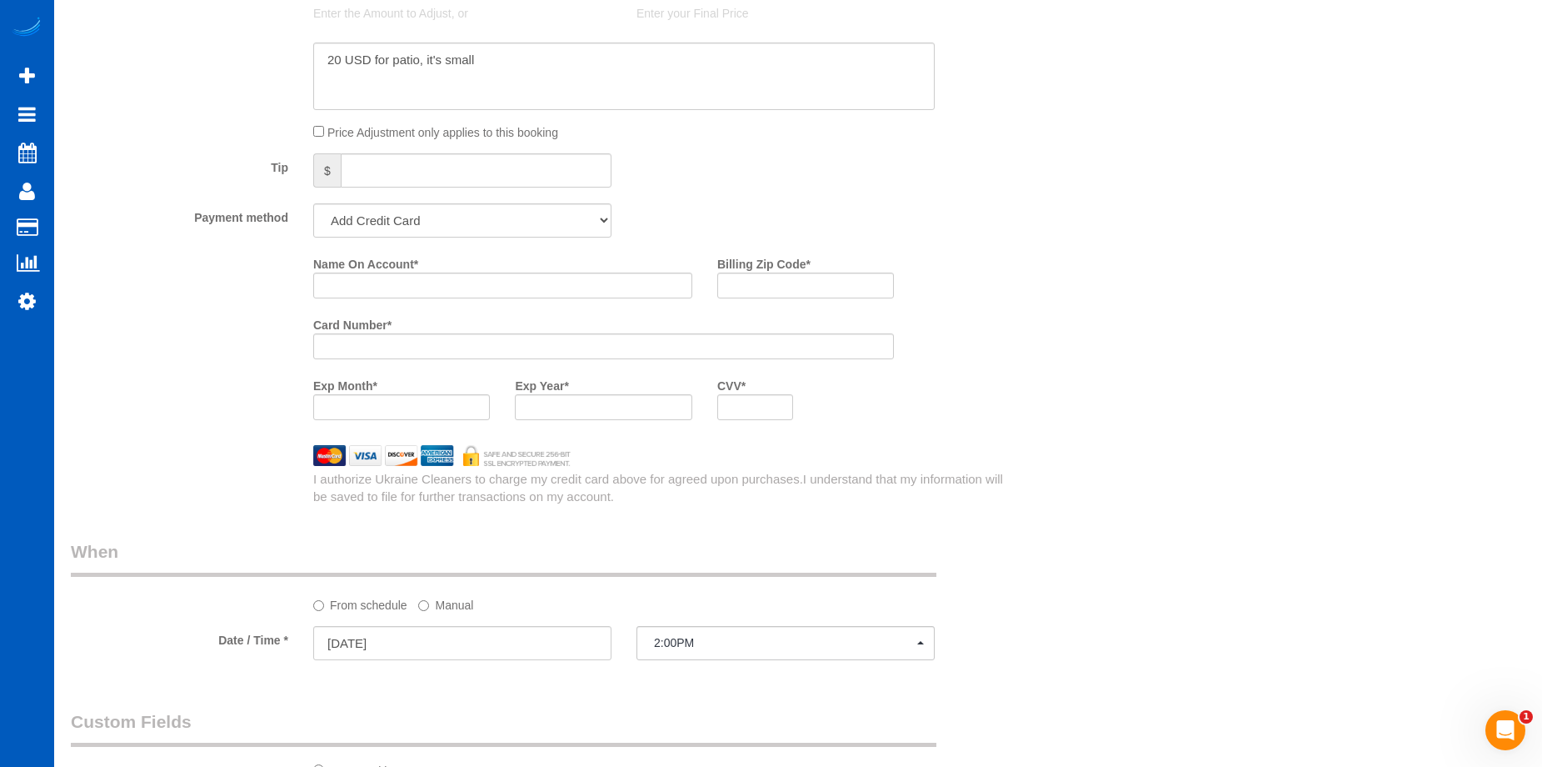
scroll to position [1337, 0]
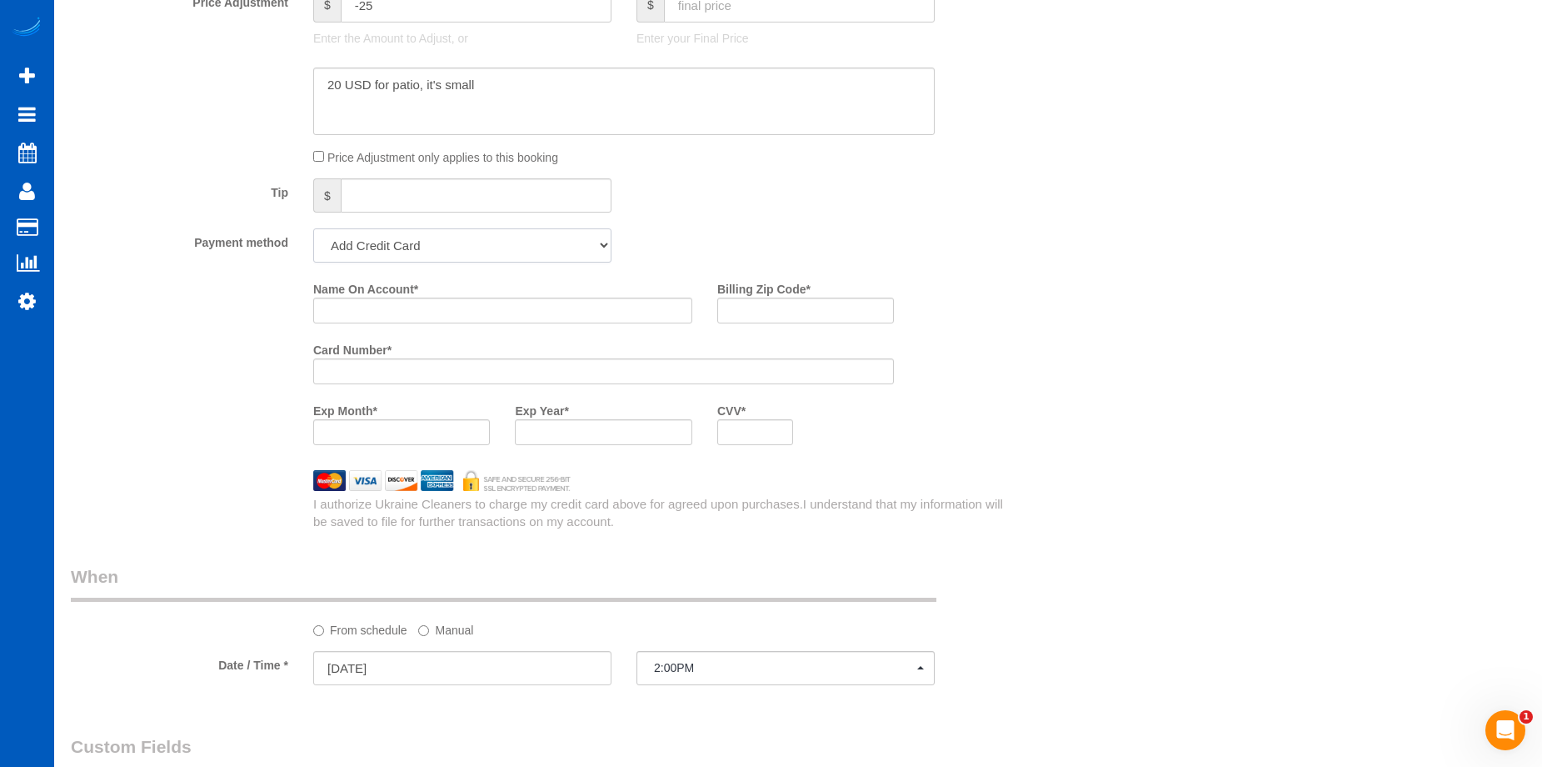
click at [452, 250] on select "Add Credit Card Cash Check Paypal" at bounding box center [462, 245] width 298 height 34
select select "string:cash"
click at [313, 228] on select "Add Credit Card Cash Check Paypal" at bounding box center [462, 245] width 298 height 34
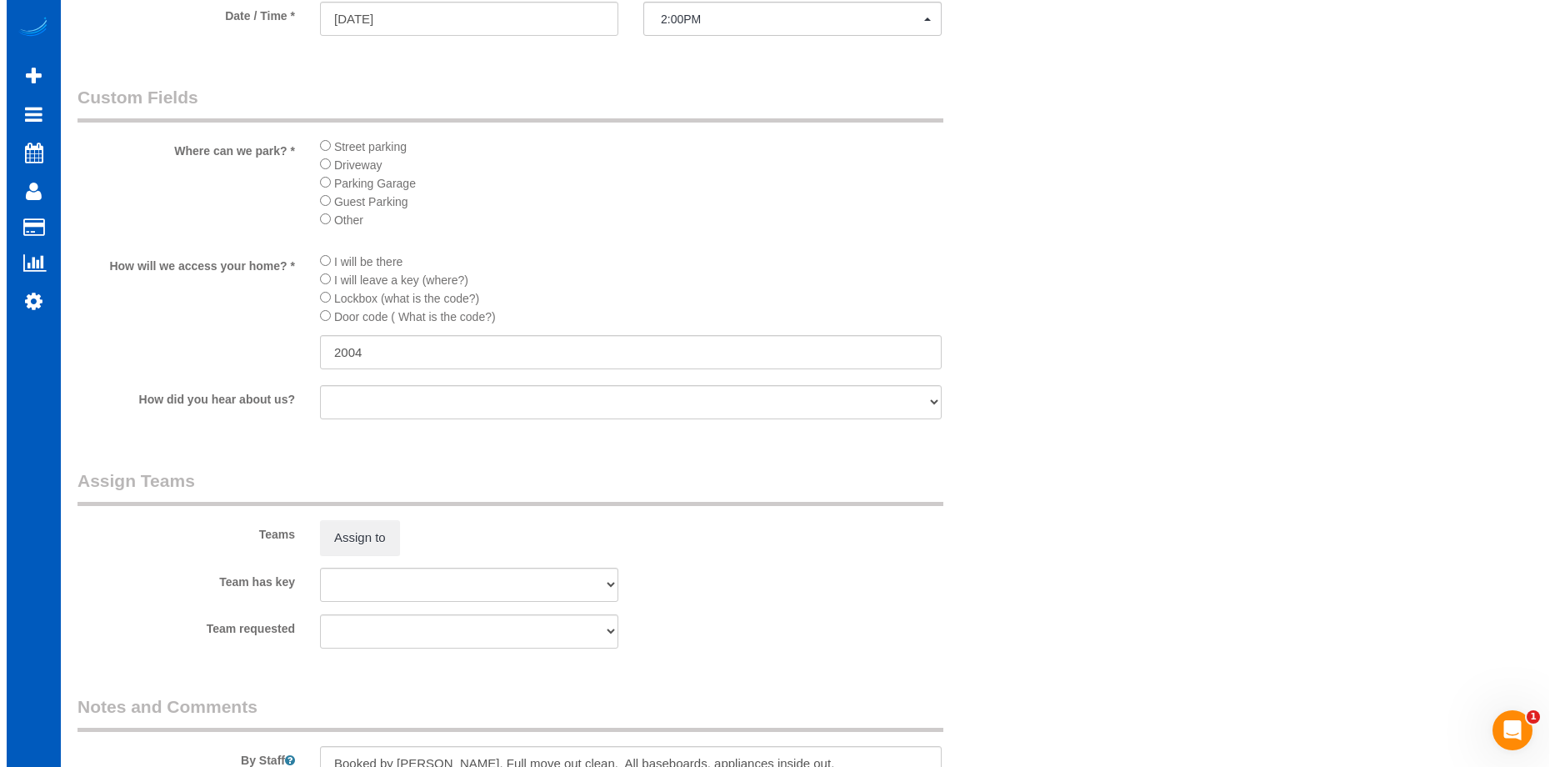
scroll to position [1837, 0]
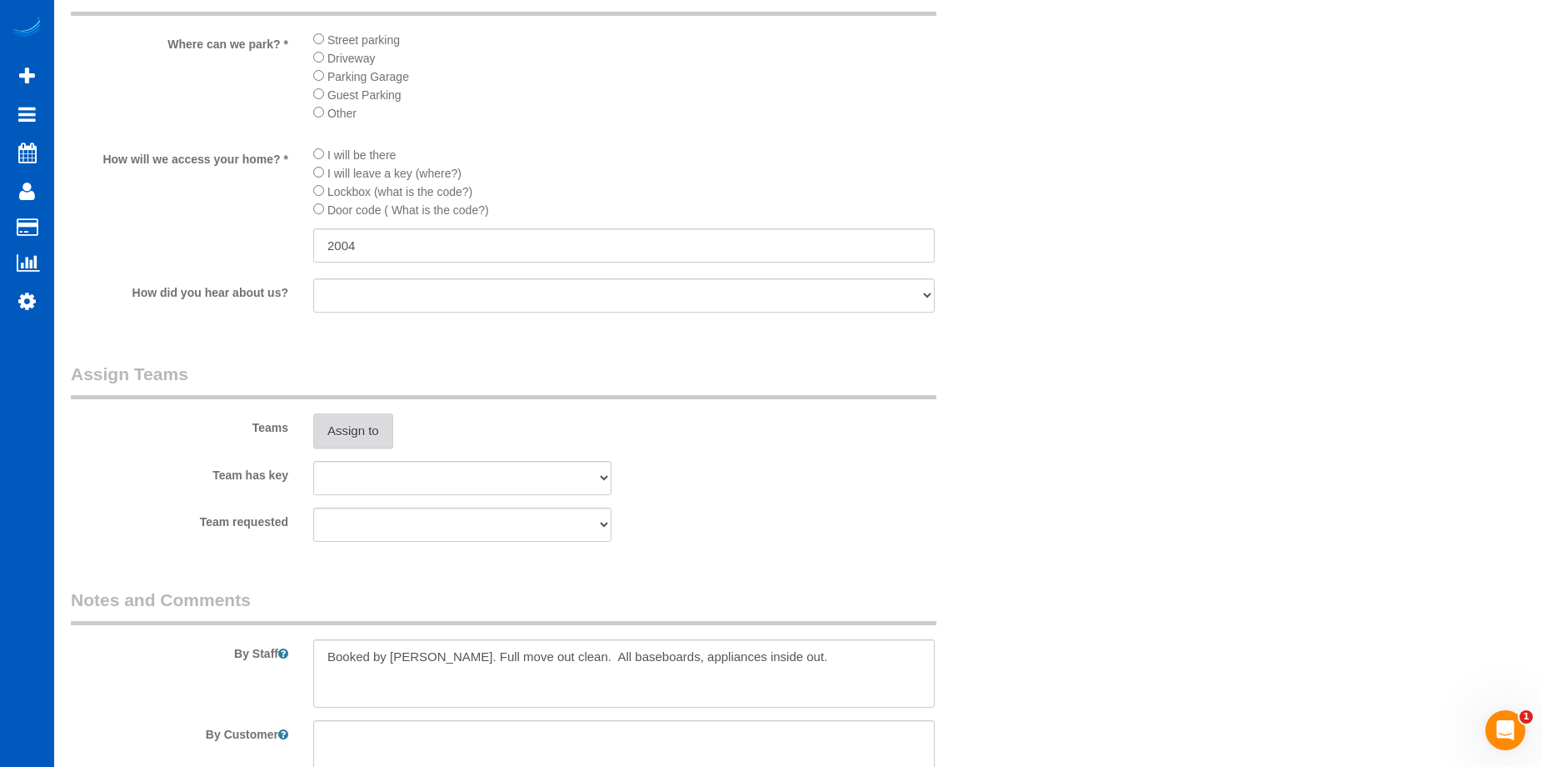
click at [338, 417] on button "Assign to" at bounding box center [353, 430] width 80 height 35
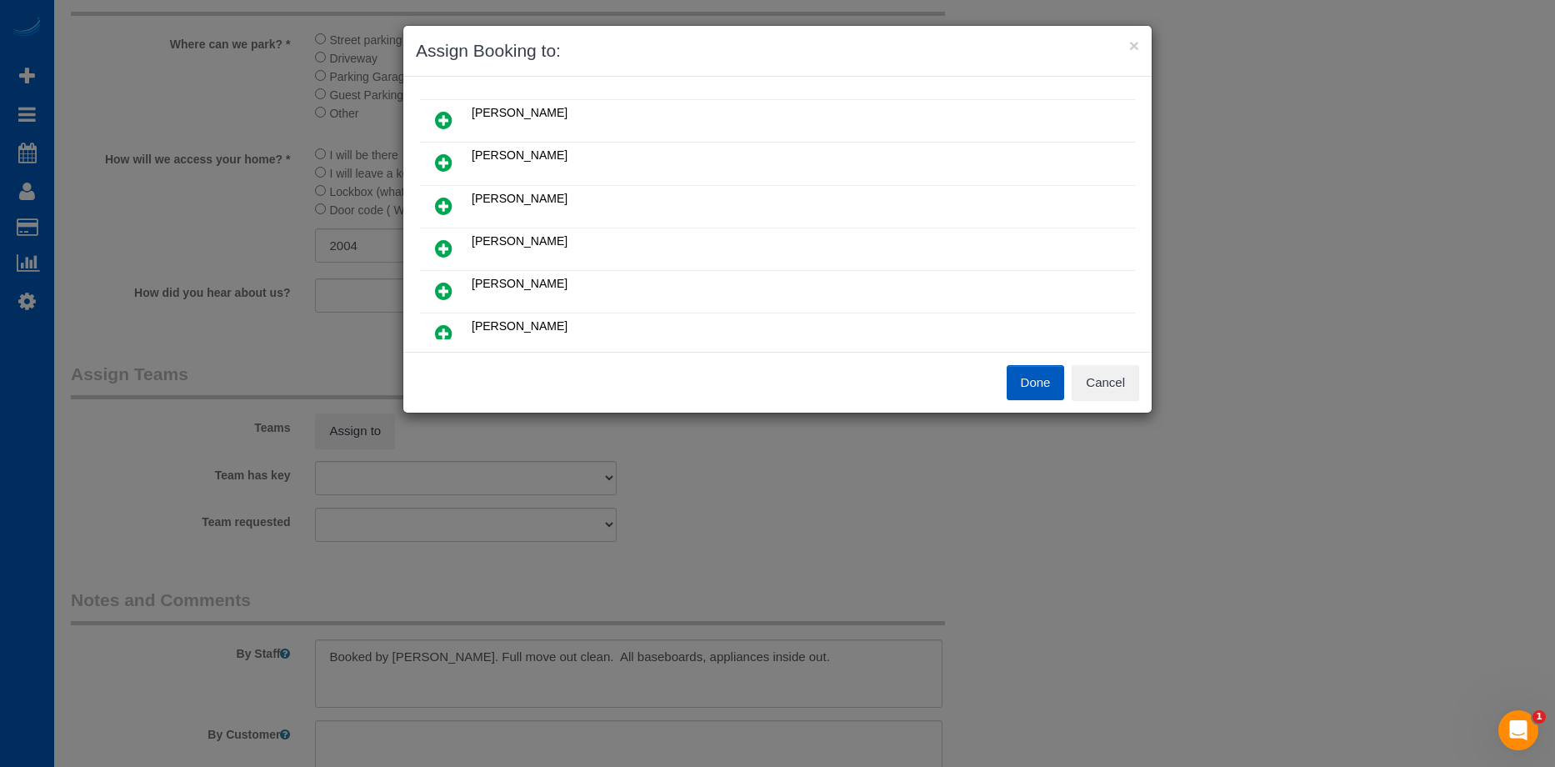
scroll to position [250, 0]
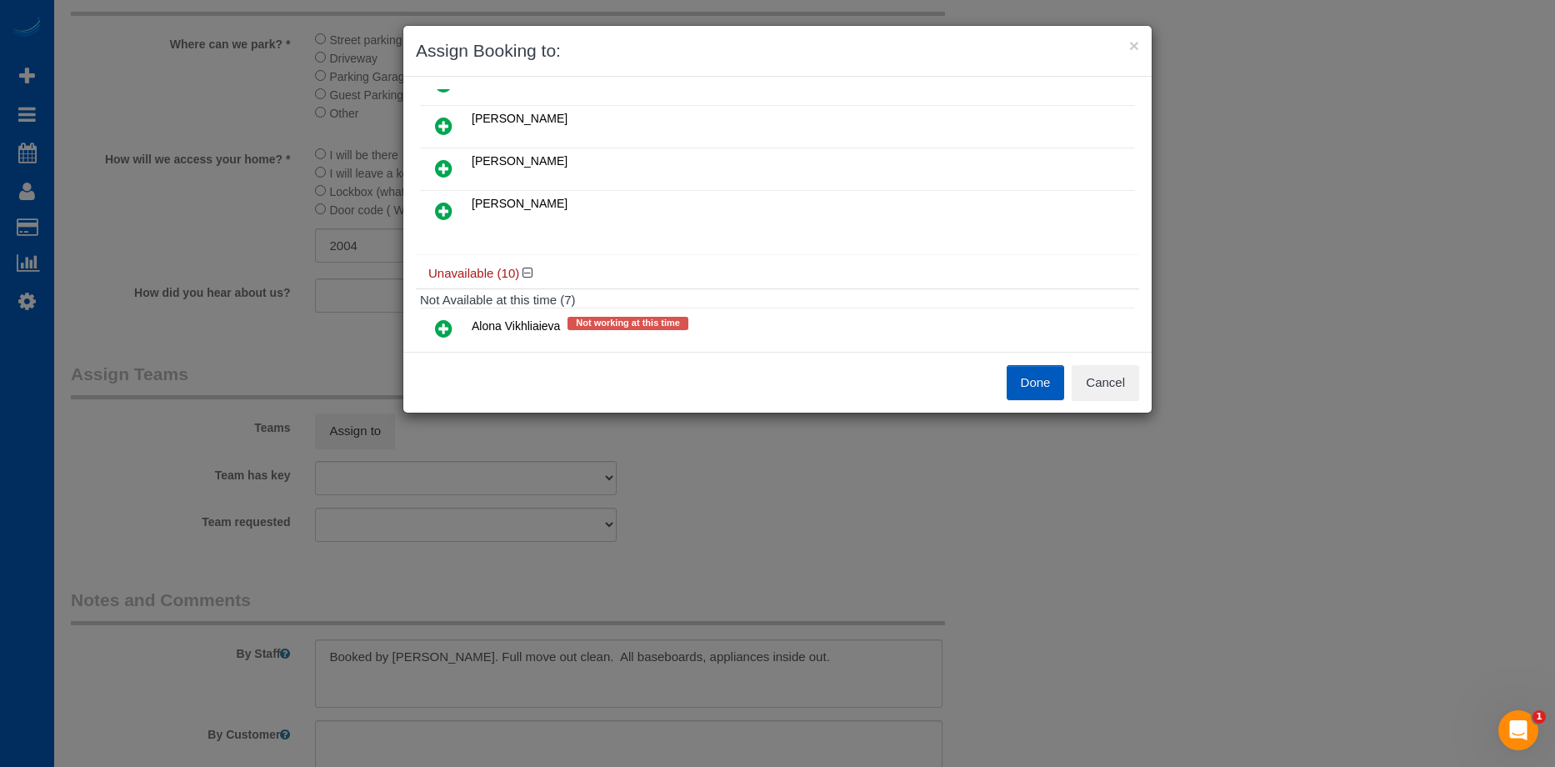
click at [451, 161] on icon at bounding box center [443, 168] width 17 height 20
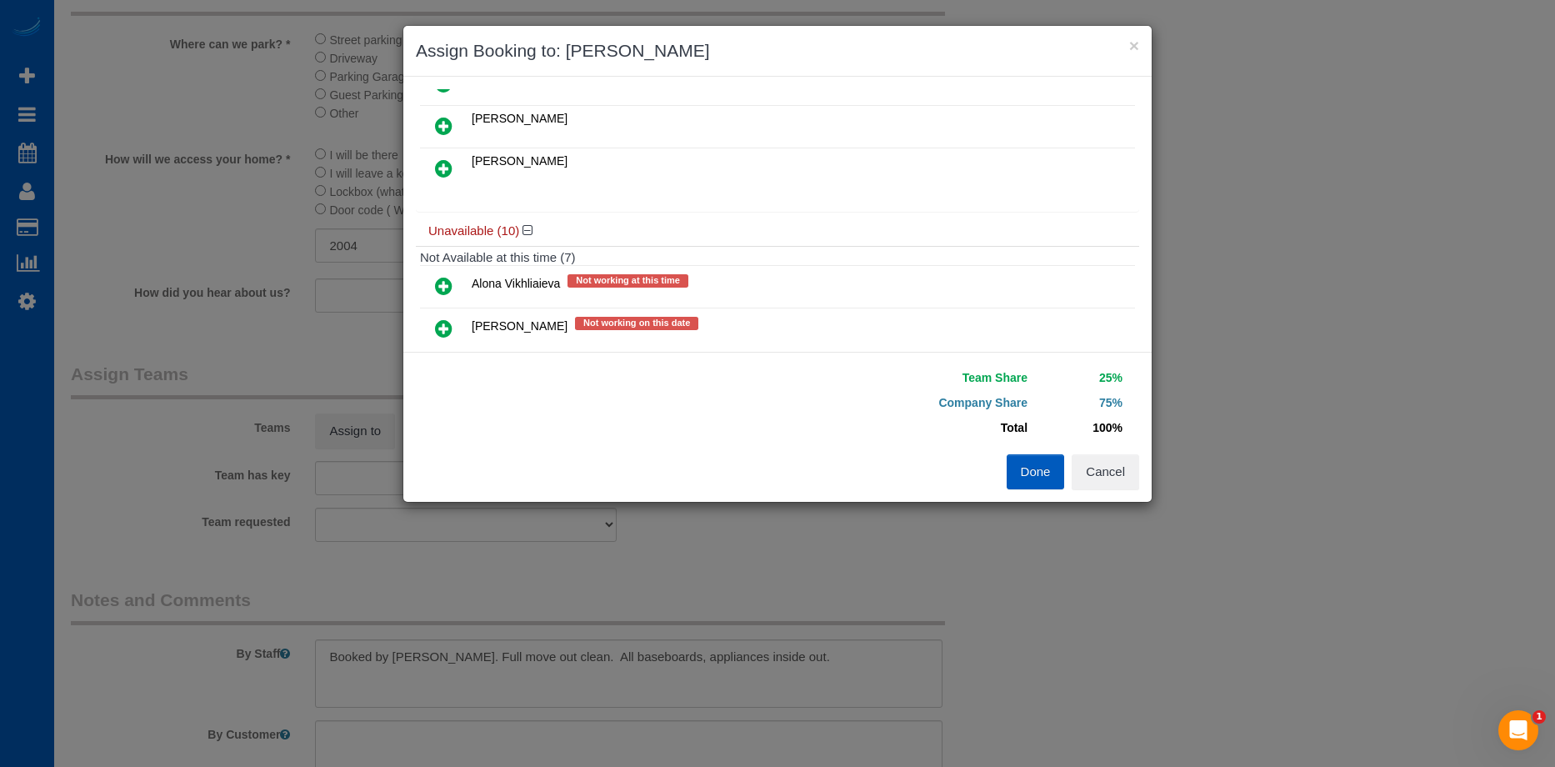
drag, startPoint x: 448, startPoint y: 167, endPoint x: 553, endPoint y: 207, distance: 112.4
click at [448, 166] on icon at bounding box center [443, 168] width 17 height 20
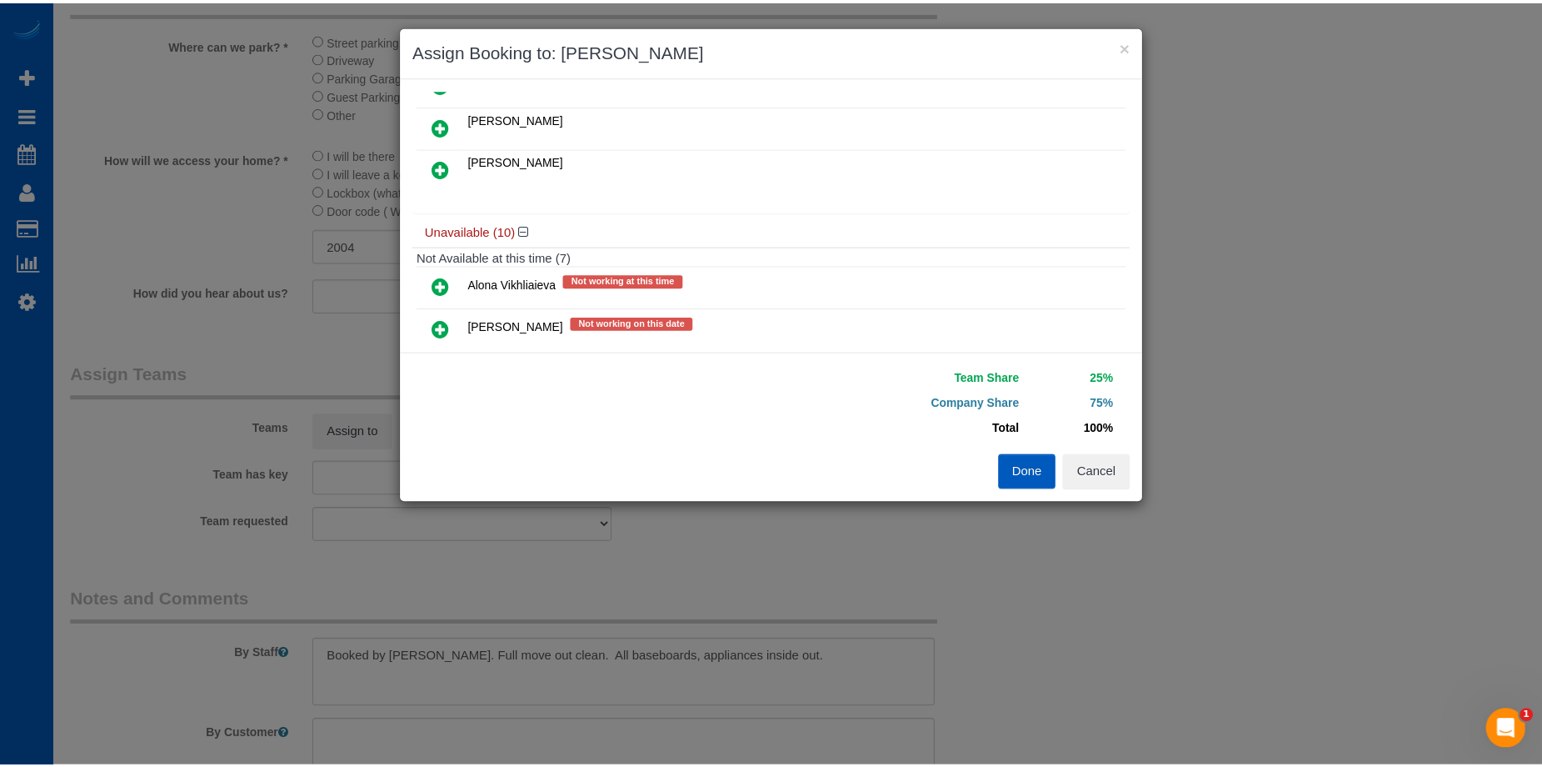
scroll to position [499, 0]
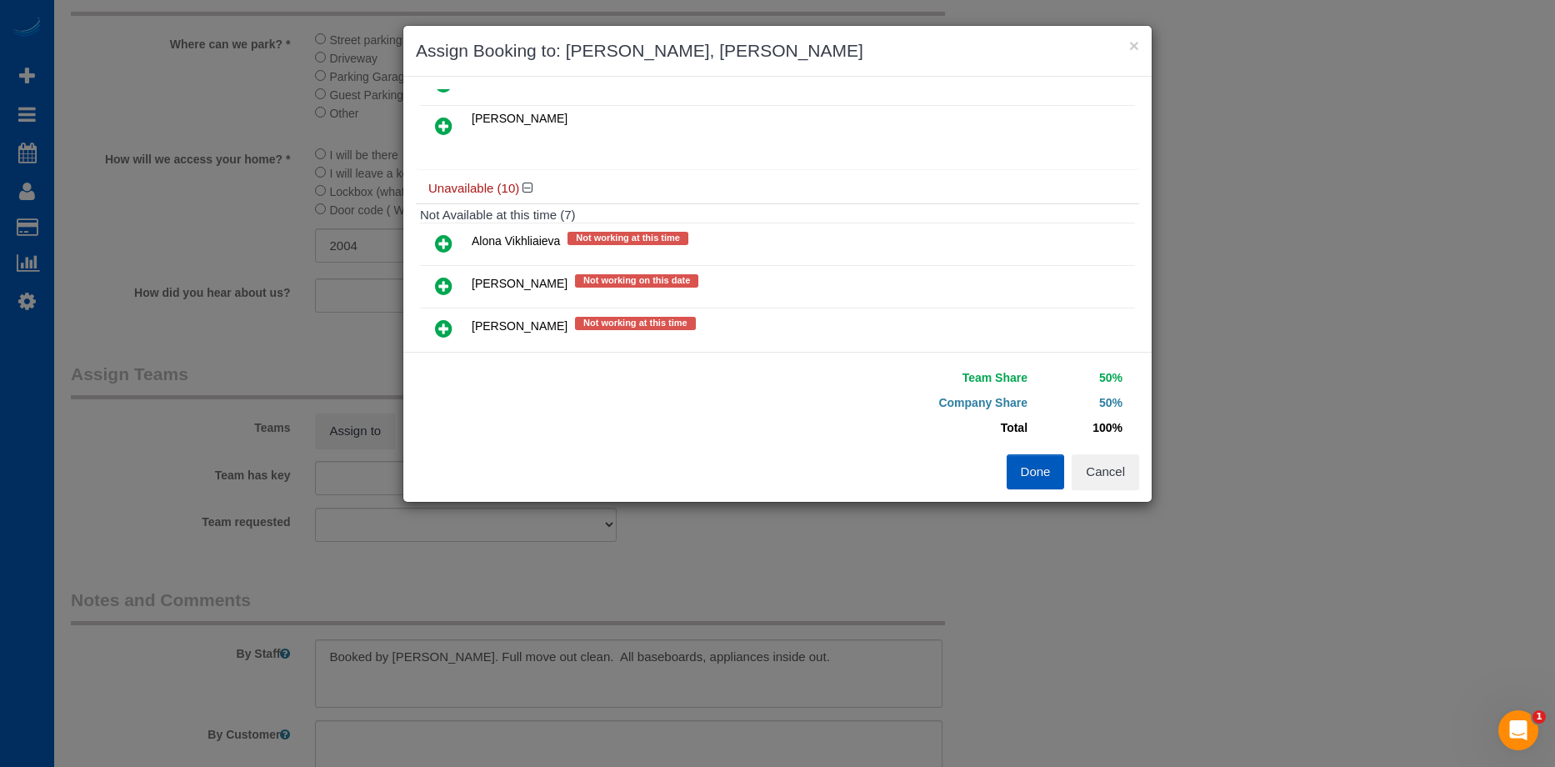
click at [1037, 472] on button "Done" at bounding box center [1036, 471] width 58 height 35
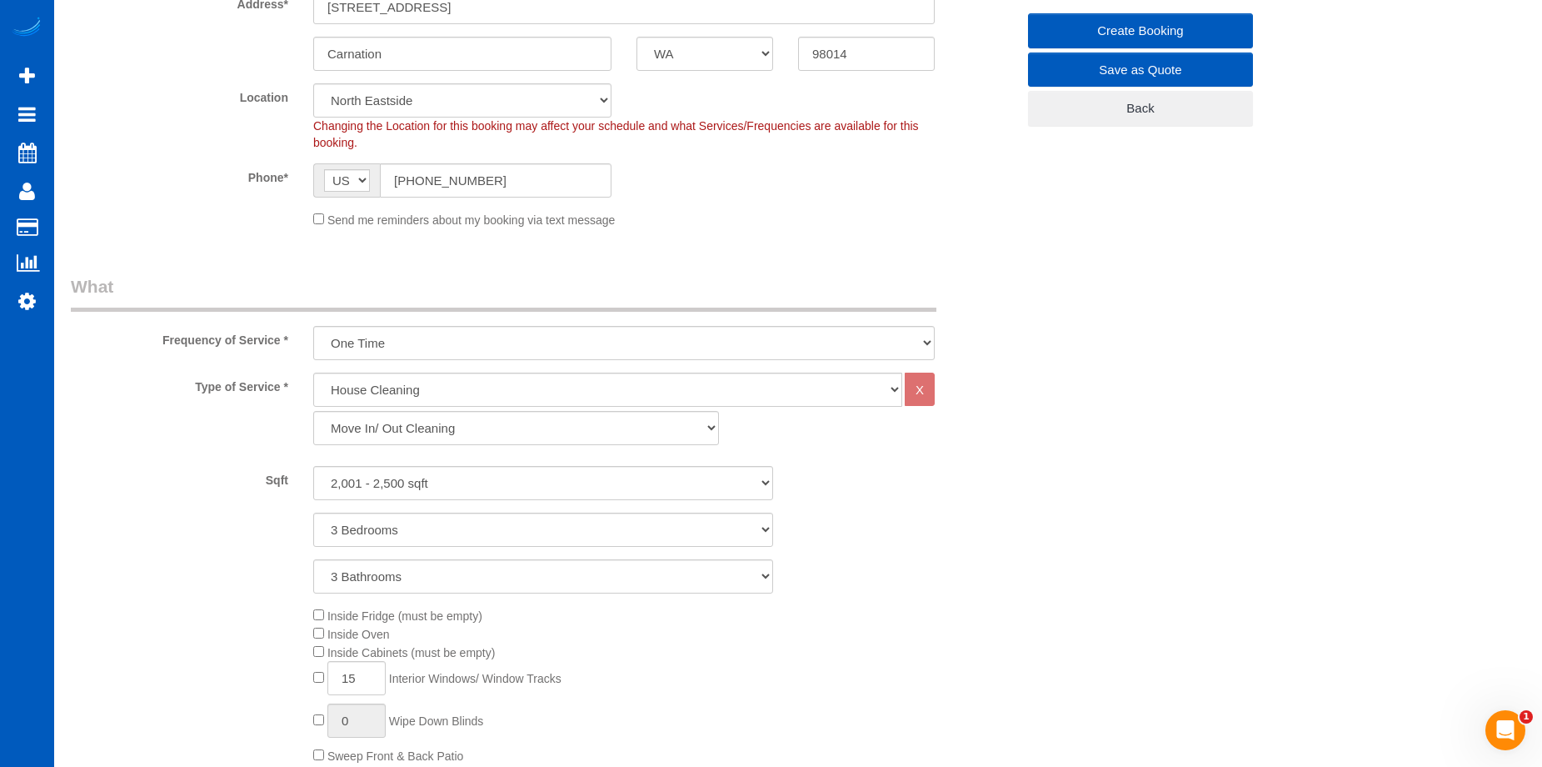
scroll to position [170, 0]
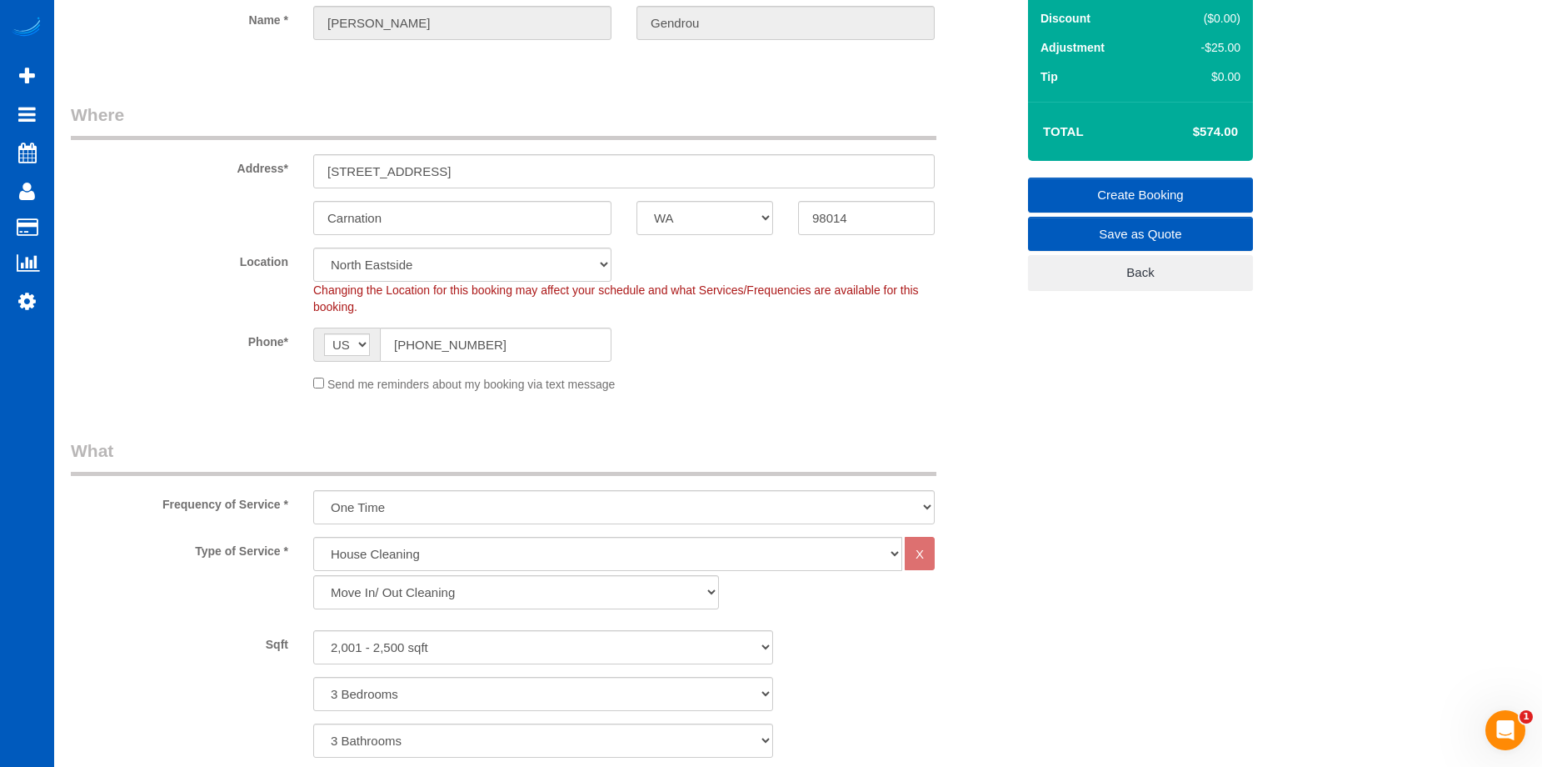
click at [1062, 192] on link "Create Booking" at bounding box center [1140, 194] width 225 height 35
